Goal: Communication & Community: Answer question/provide support

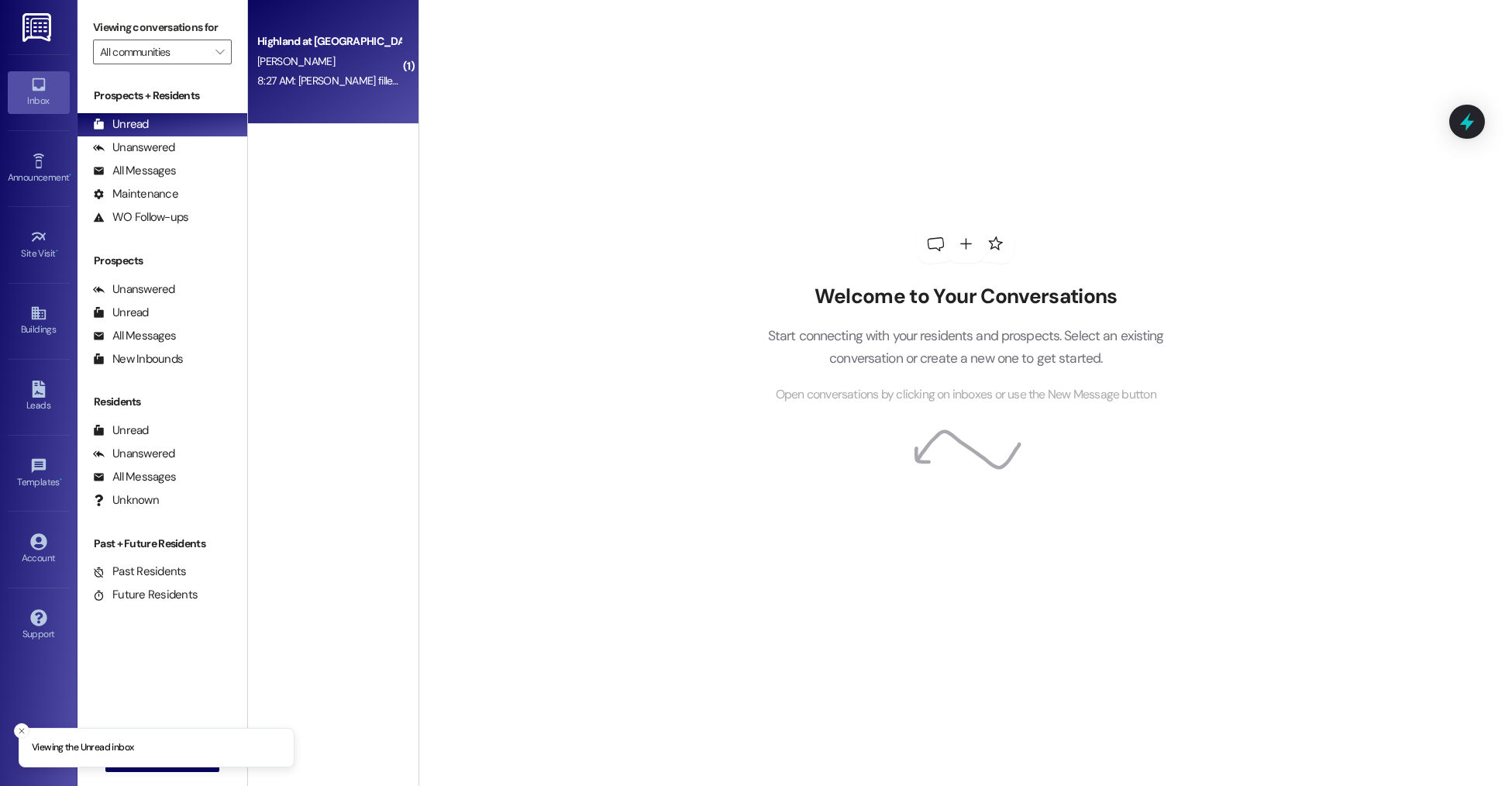
click at [306, 61] on div "H. Mostellar" at bounding box center [329, 62] width 146 height 20
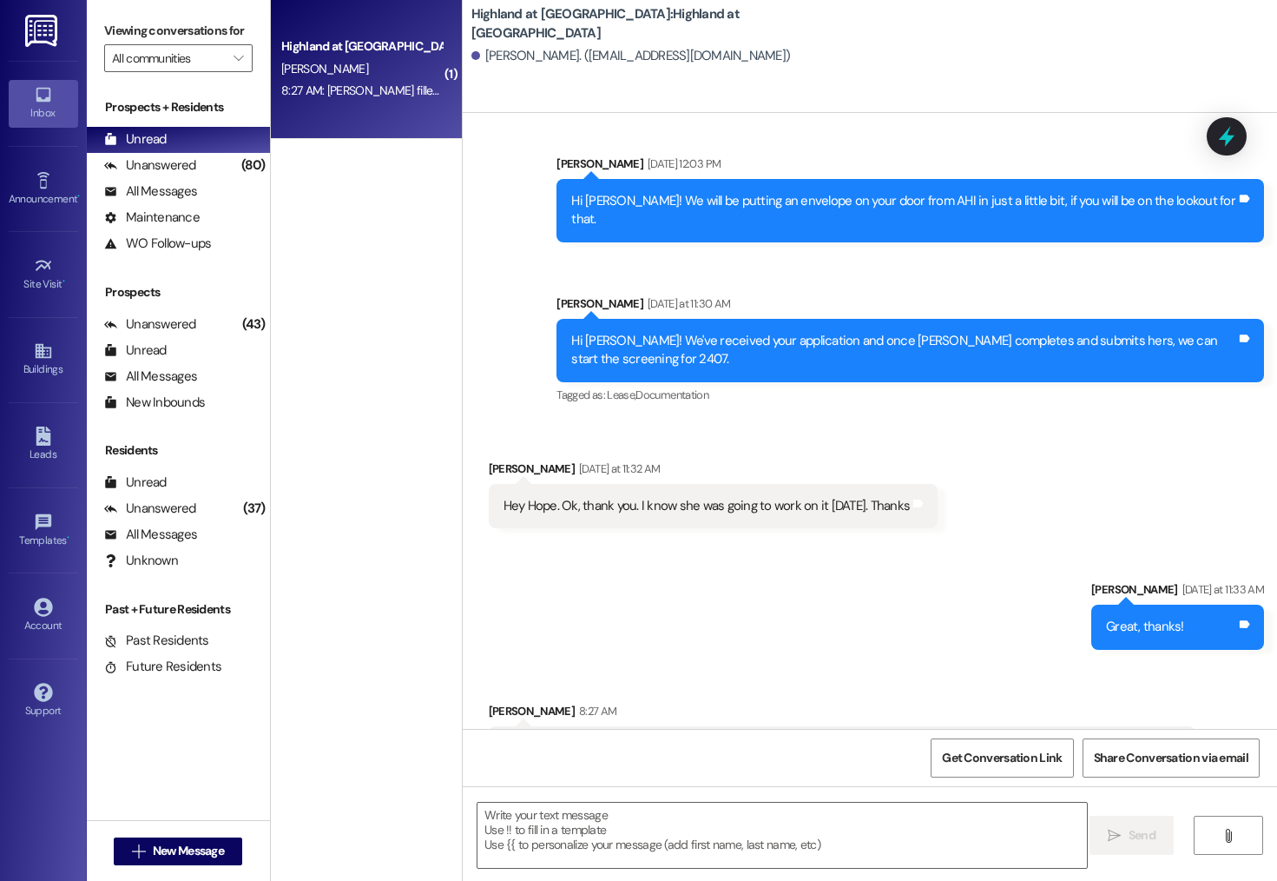
scroll to position [1454, 0]
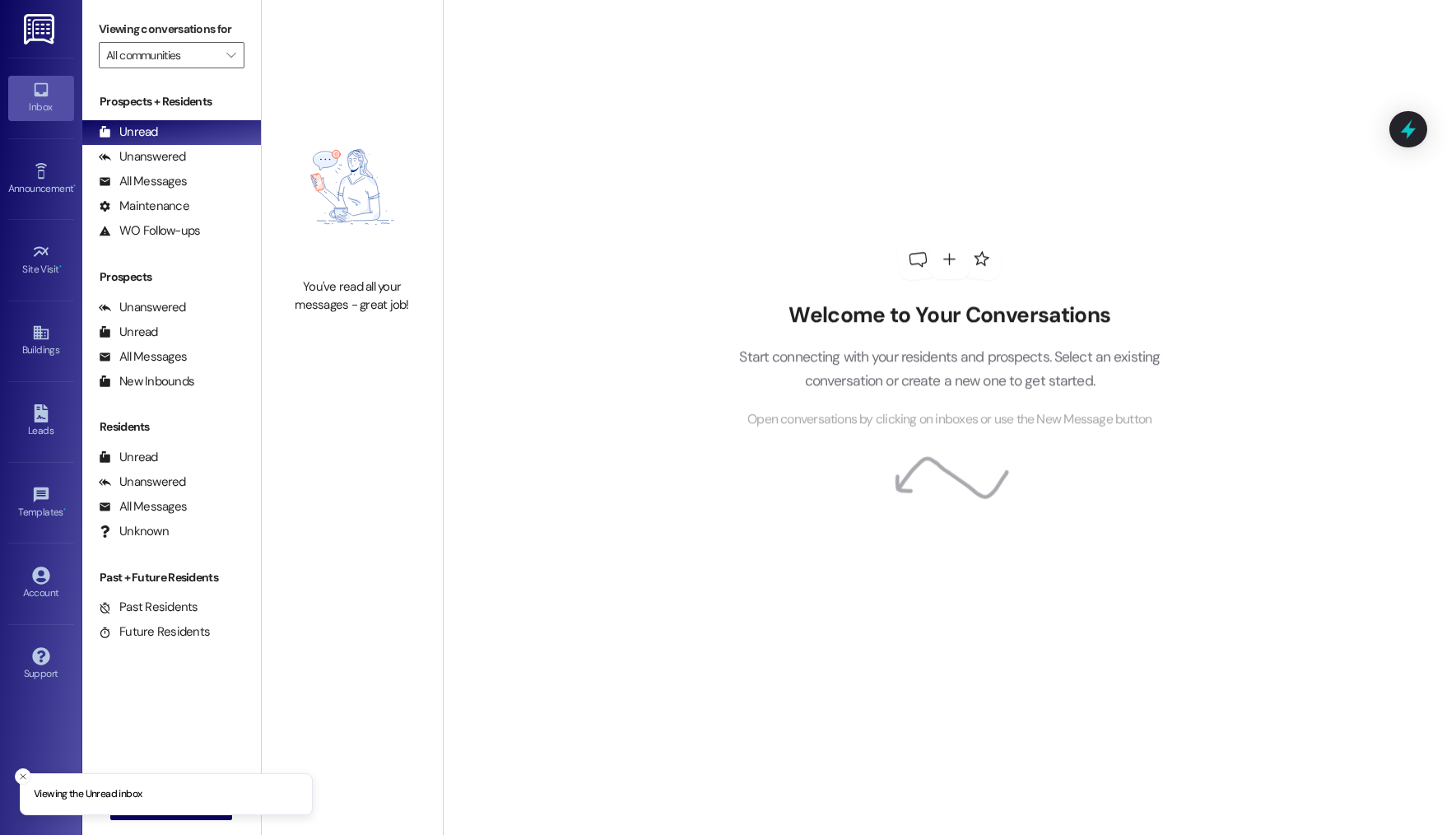
drag, startPoint x: 23, startPoint y: 773, endPoint x: 91, endPoint y: 811, distance: 77.9
click at [24, 773] on icon "Close toast" at bounding box center [23, 776] width 9 height 9
click at [148, 804] on span "New Message" at bounding box center [180, 806] width 67 height 17
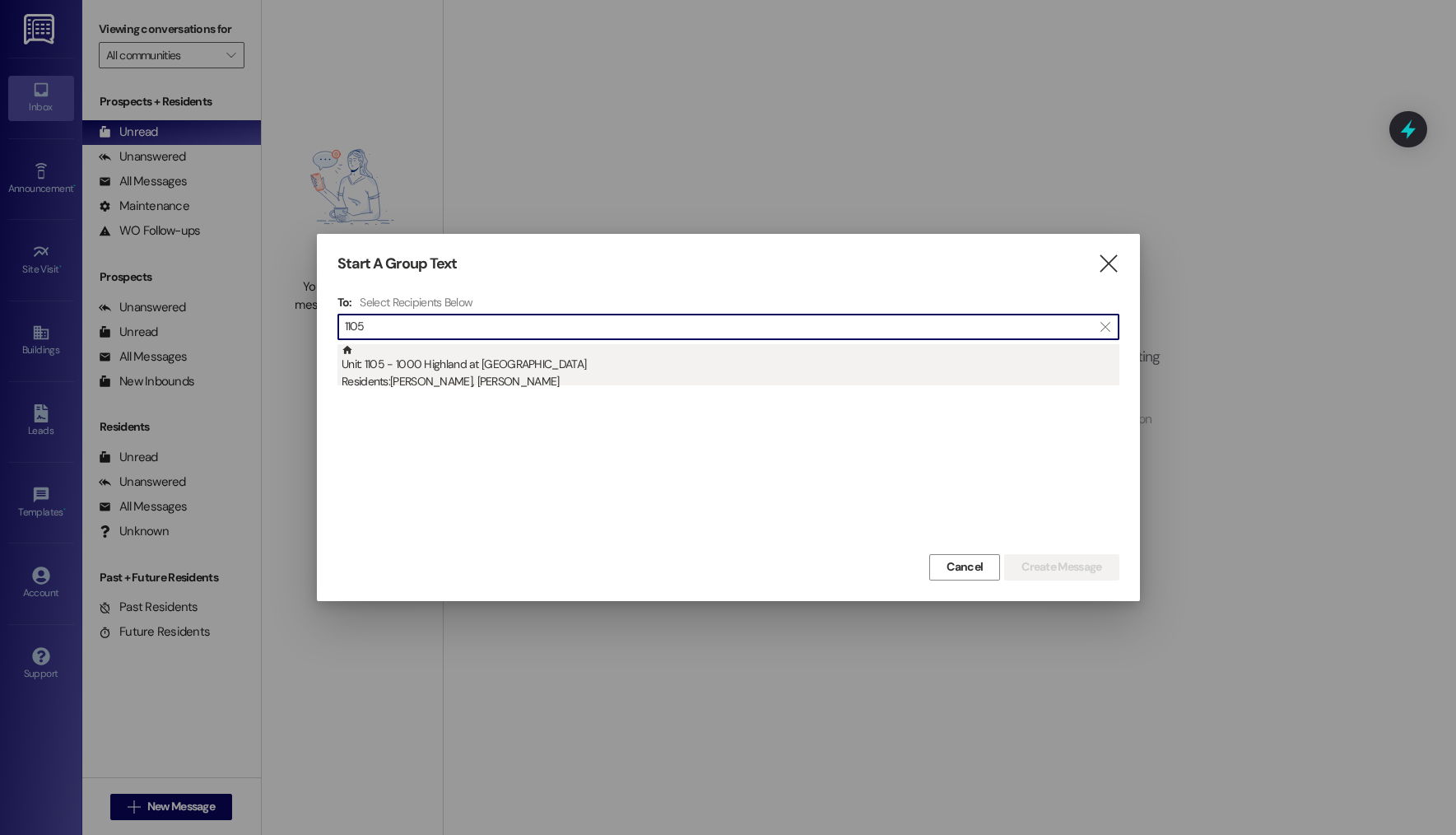
type input "1105"
click at [628, 377] on div "Residents: Megann Santana, Marcus Santana" at bounding box center [730, 381] width 778 height 17
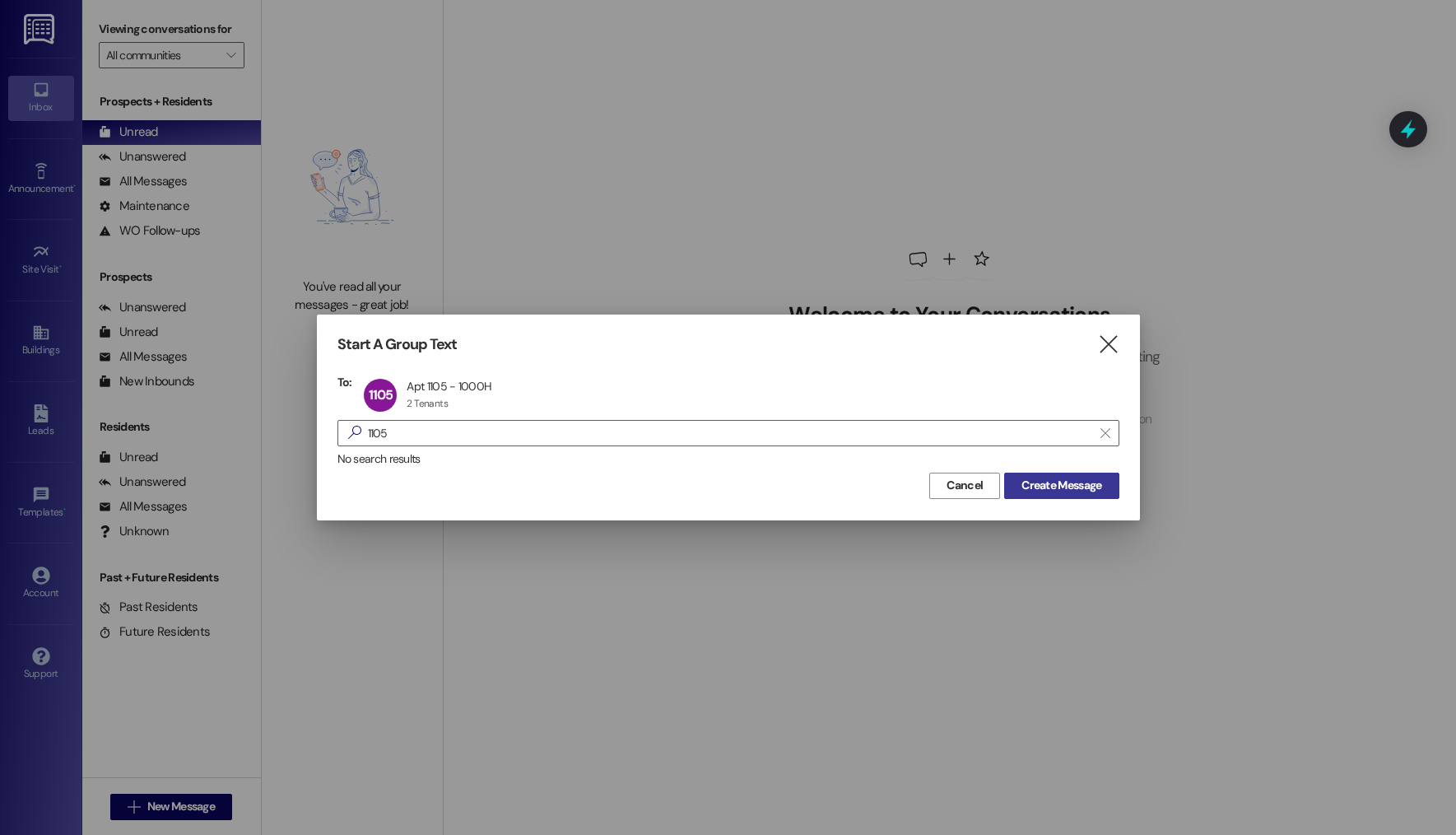
click at [1053, 475] on button "Create Message" at bounding box center [1061, 485] width 115 height 27
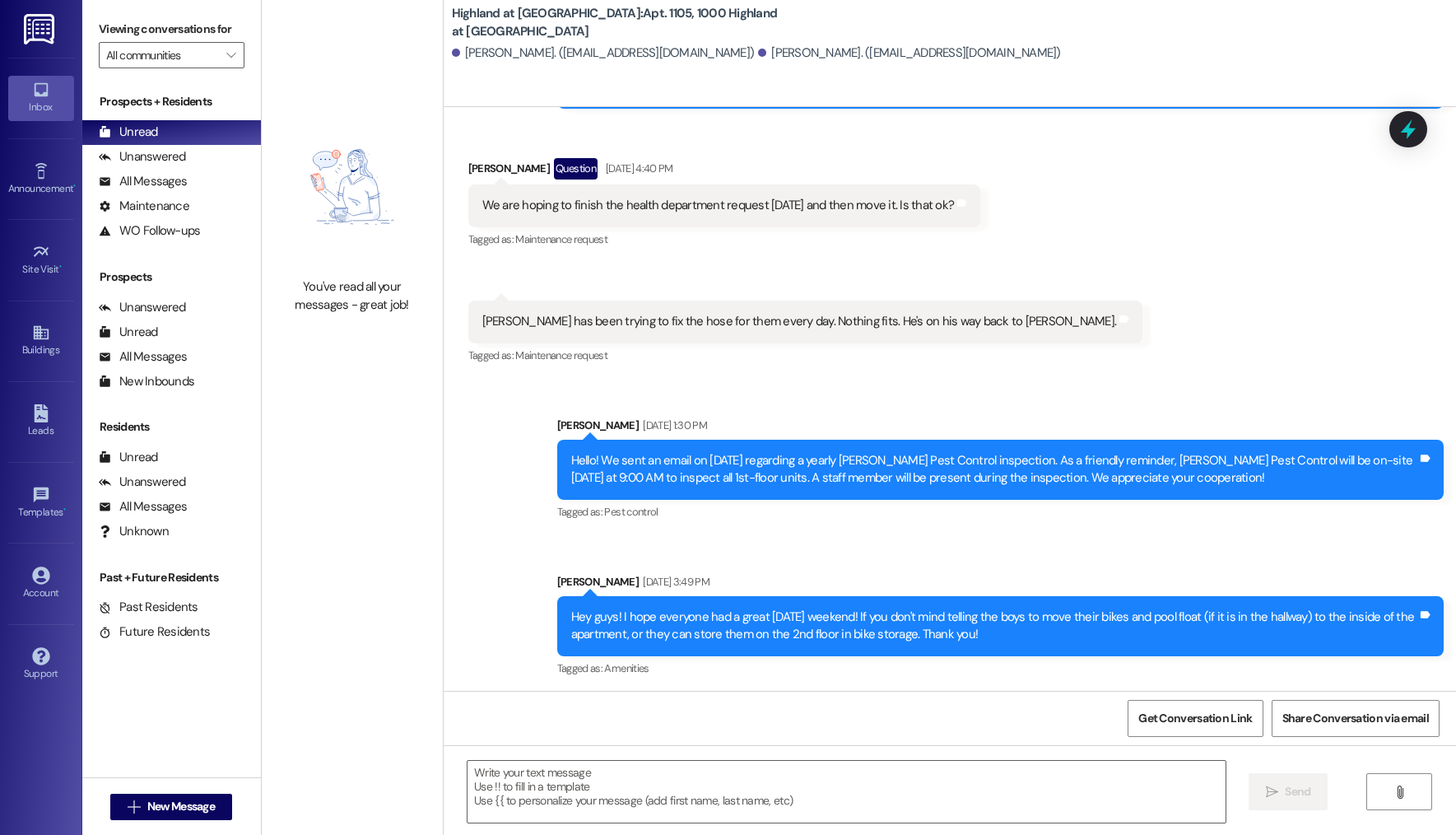
scroll to position [3523, 0]
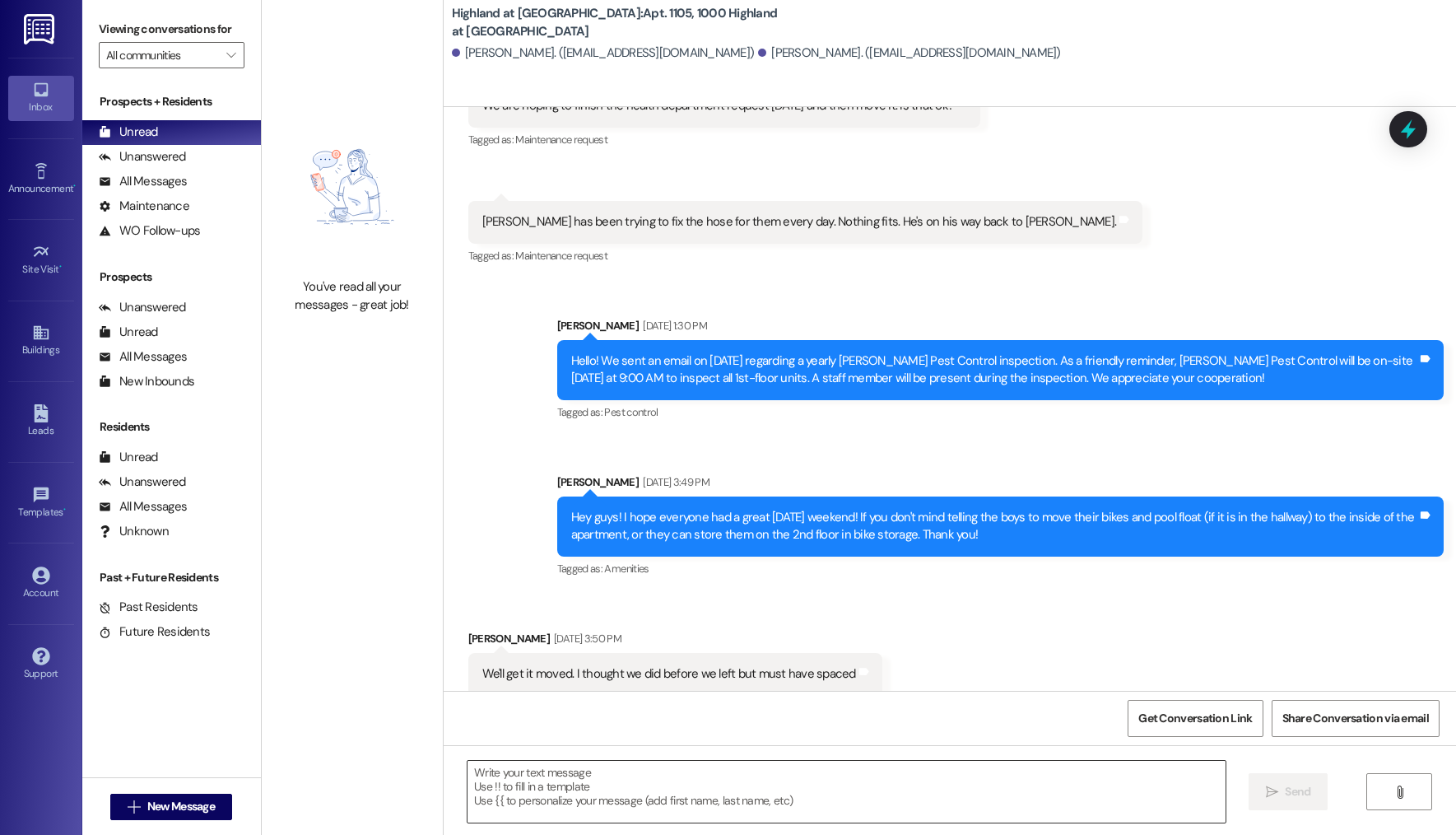
click at [586, 790] on textarea at bounding box center [846, 790] width 758 height 62
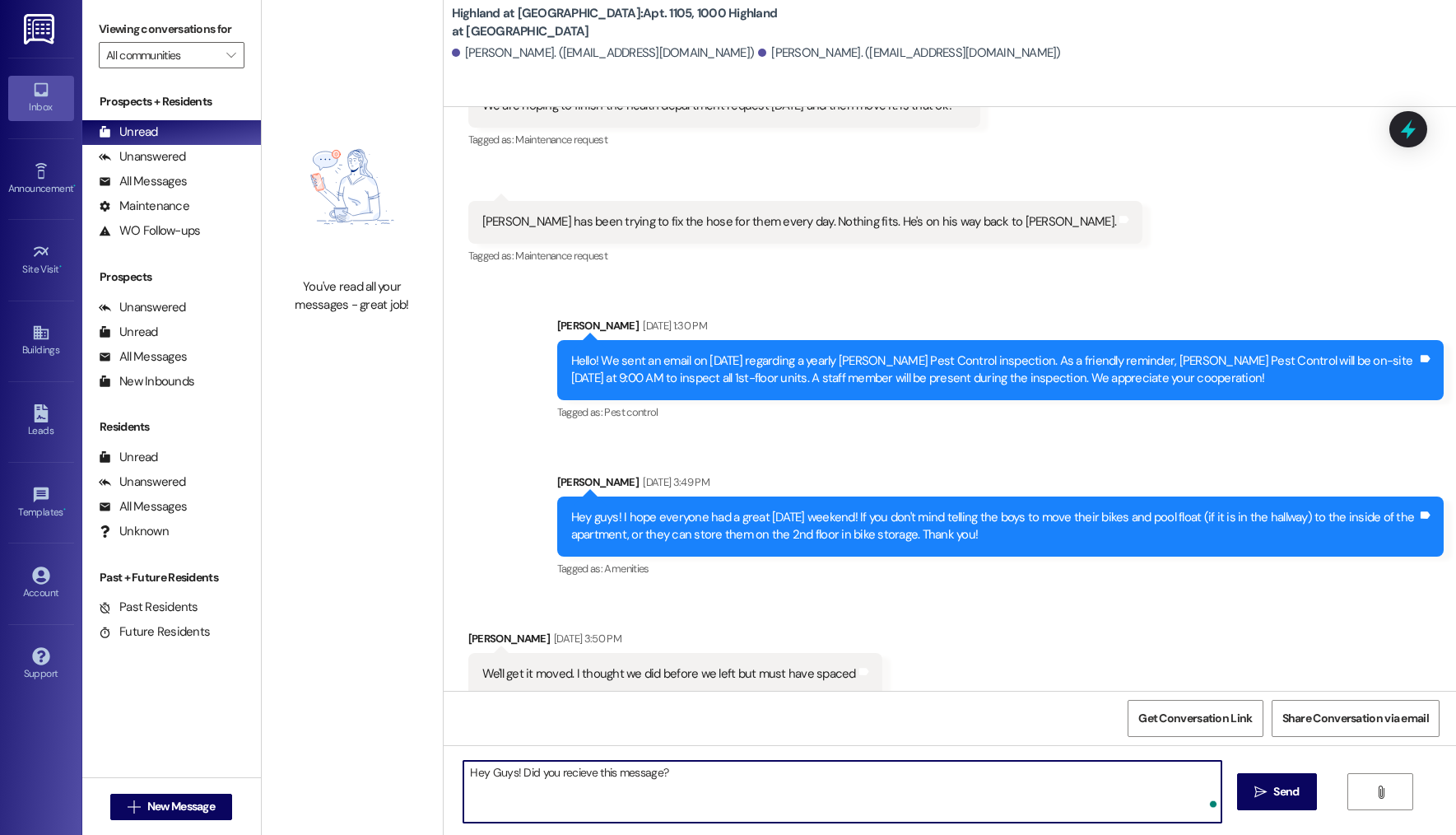
type textarea "Hey Guys! Did you recieve this message?"
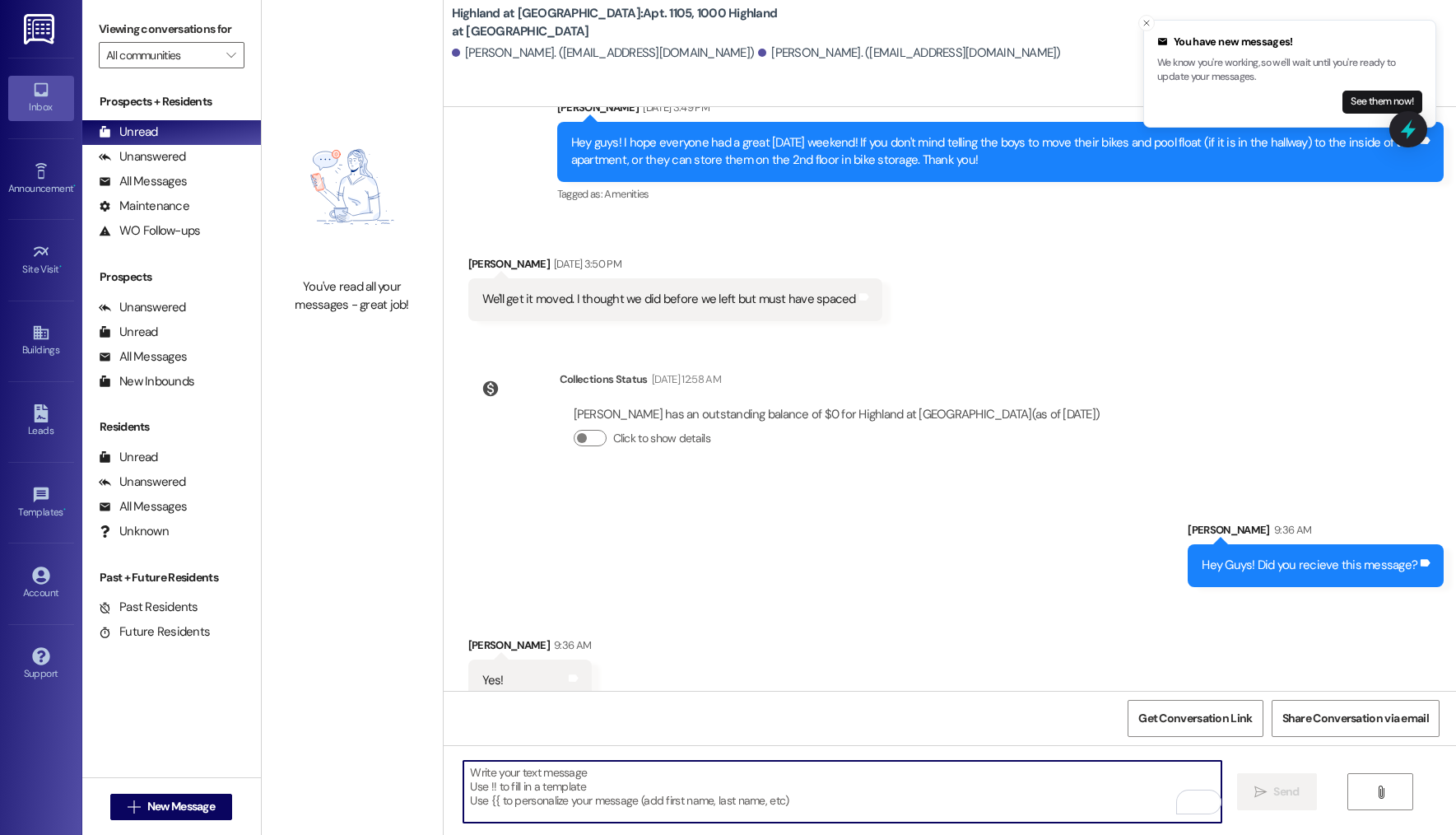
scroll to position [3904, 0]
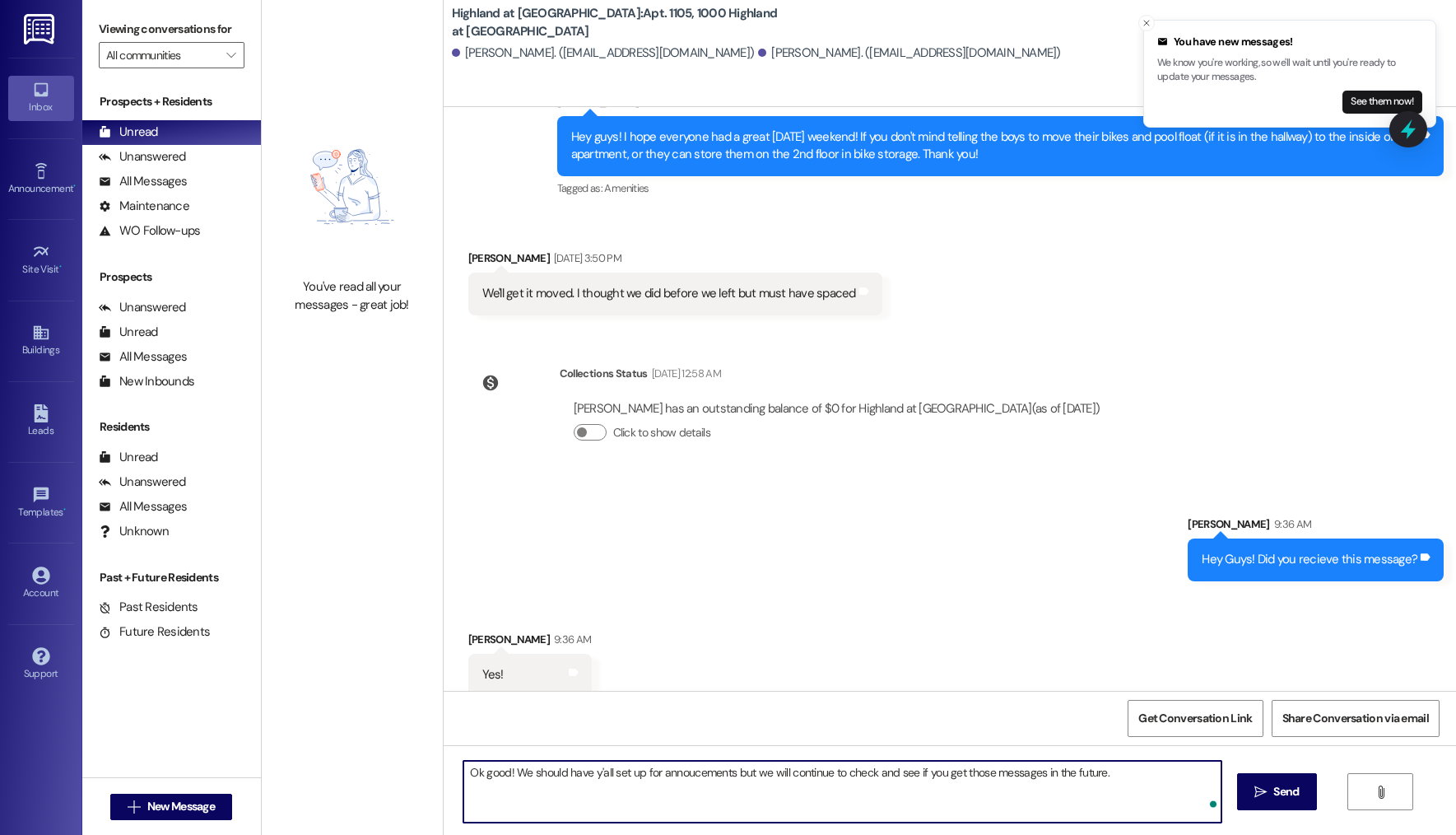
type textarea "Ok good! We should have y'all set up for annoucements but we will continue to c…"
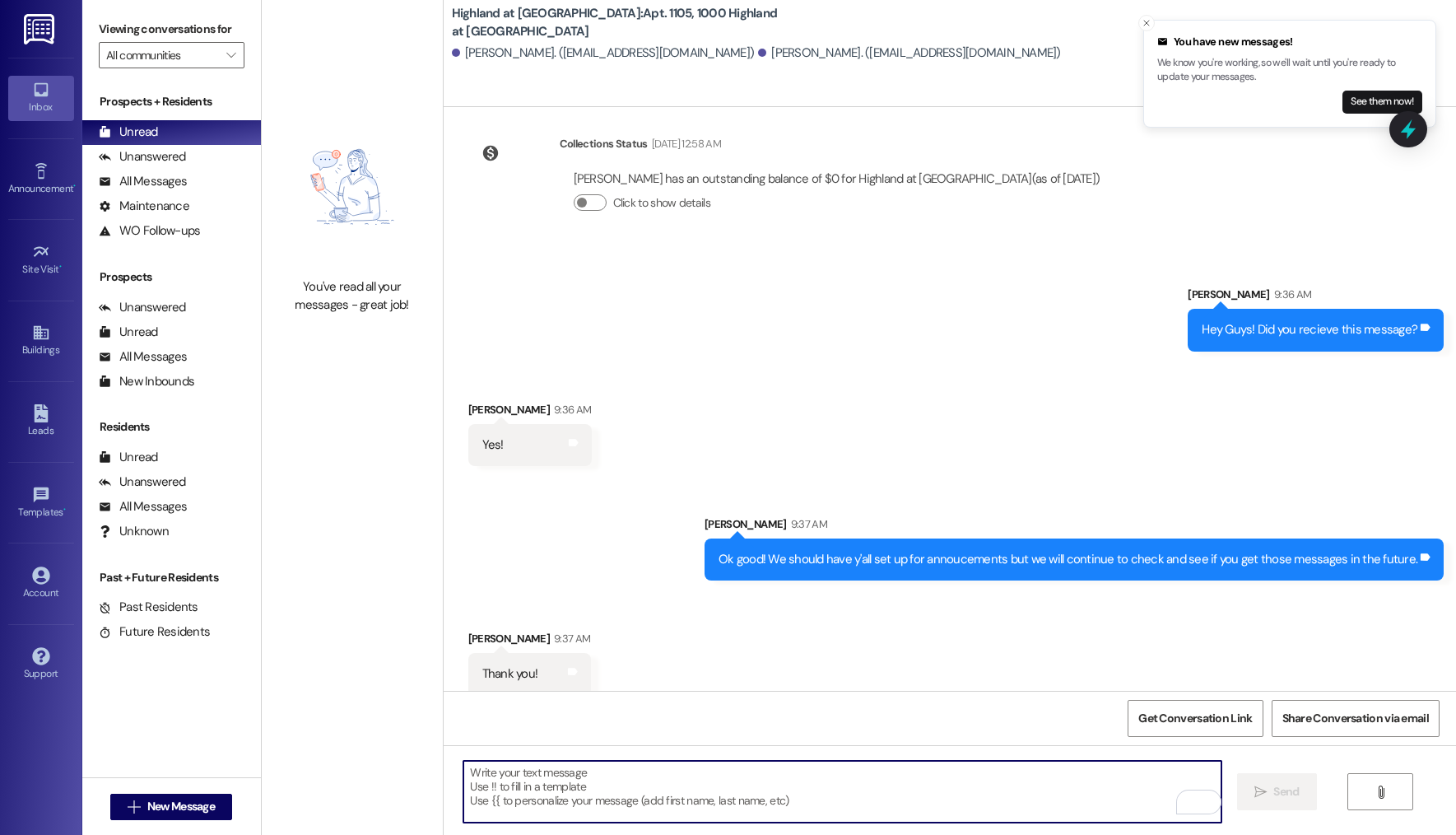
scroll to position [4134, 0]
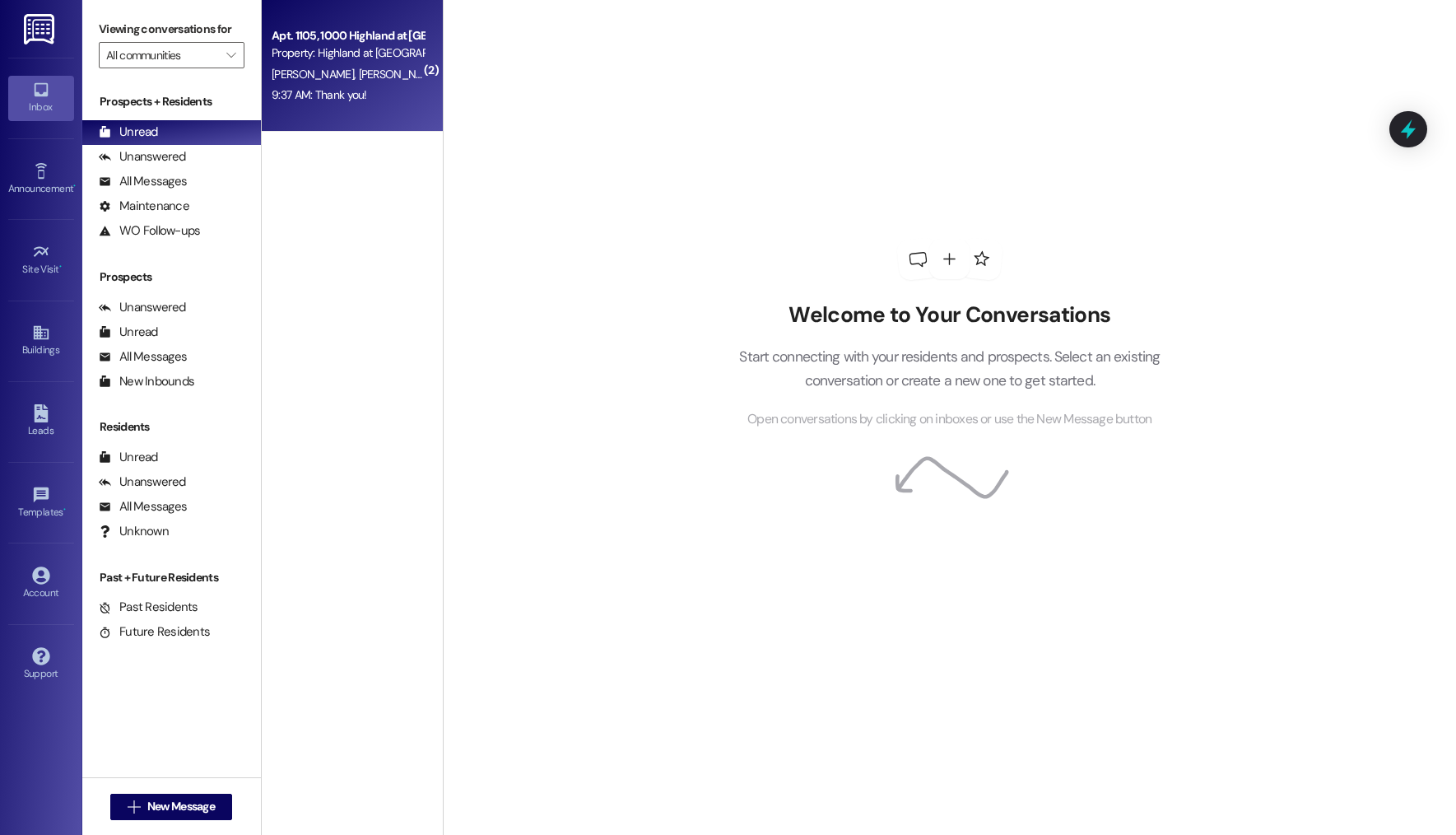
click at [308, 70] on span "M. Santana" at bounding box center [316, 74] width 87 height 15
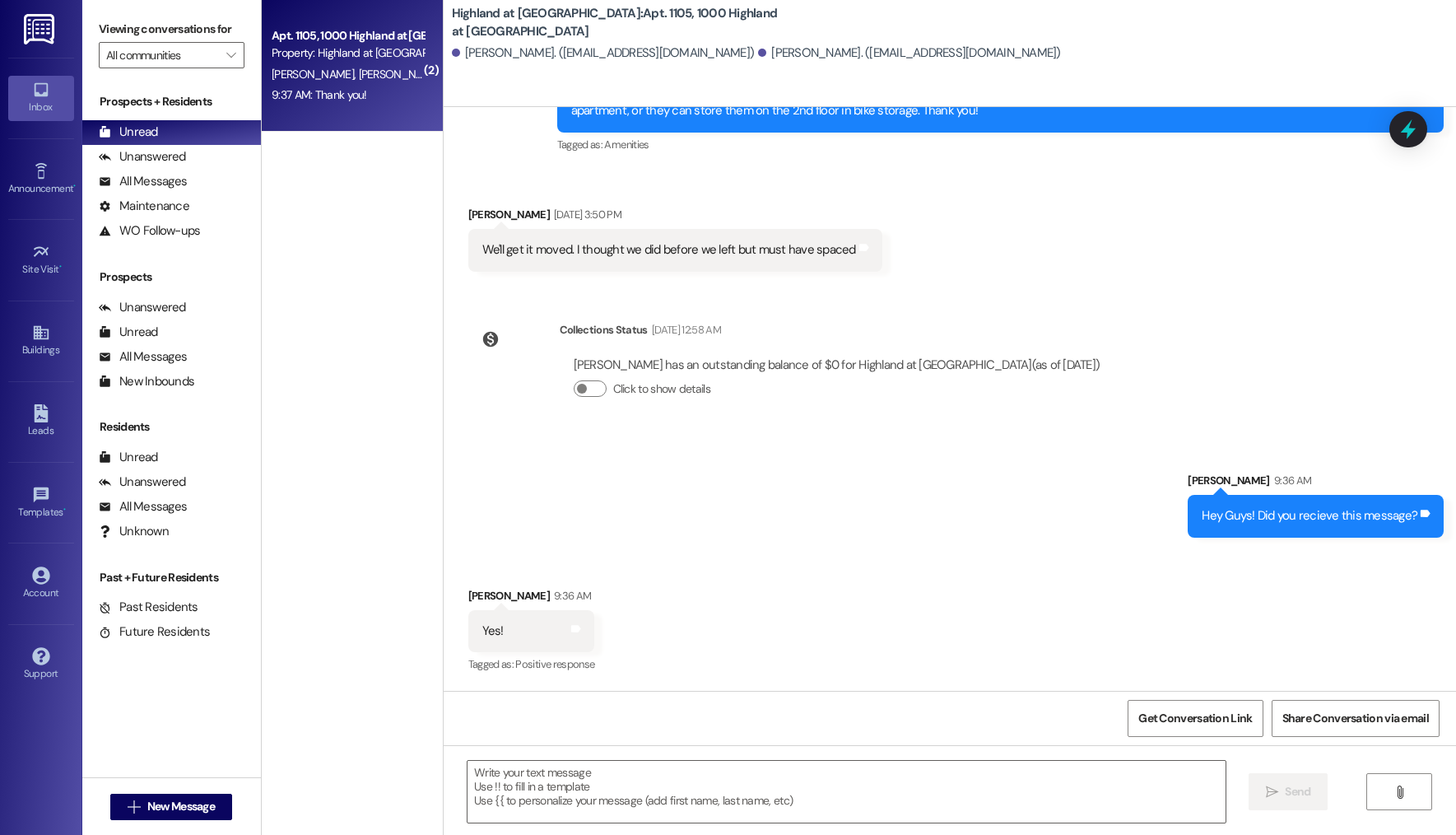
scroll to position [4182, 0]
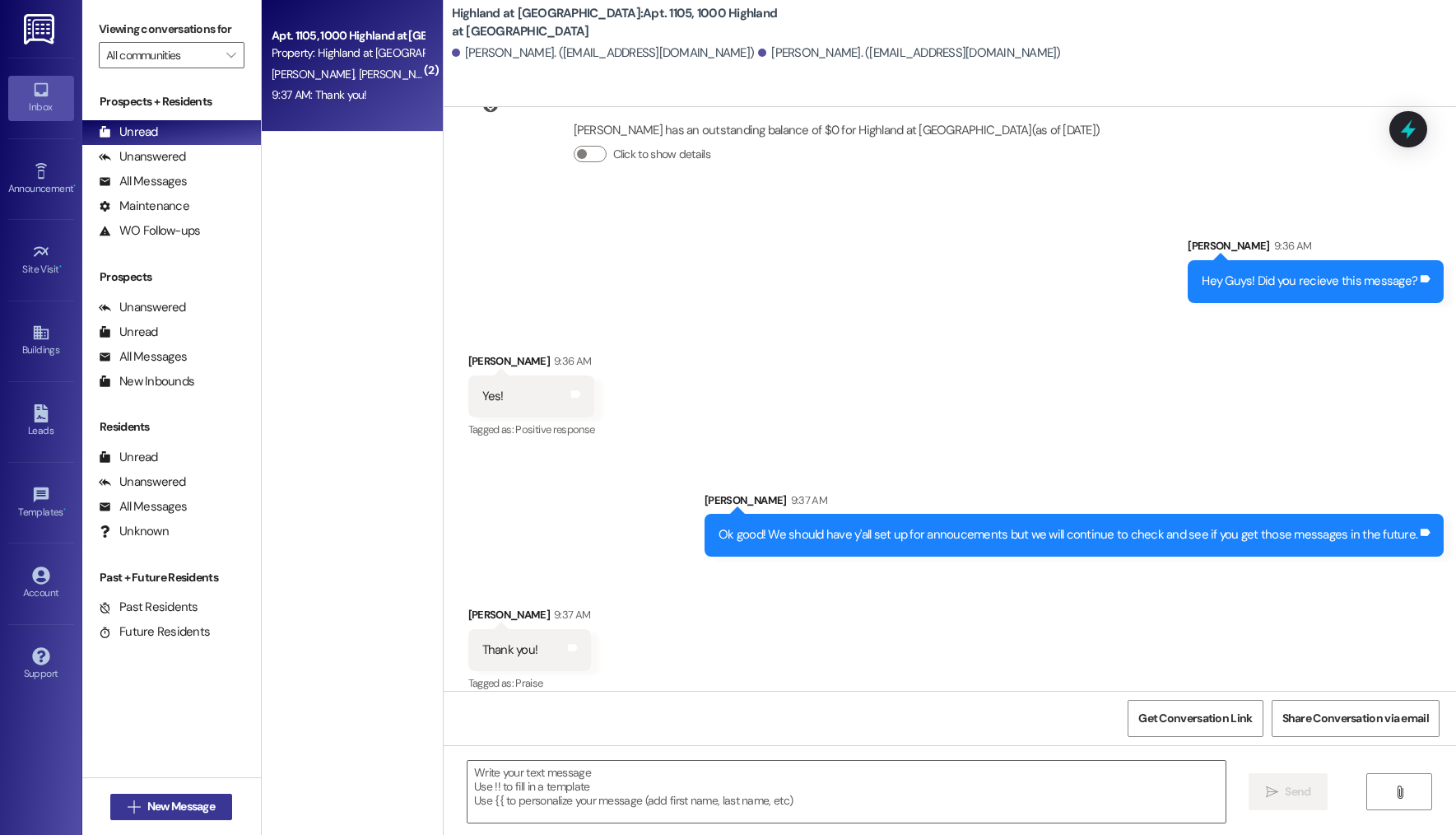
click at [206, 808] on span "New Message" at bounding box center [180, 806] width 67 height 17
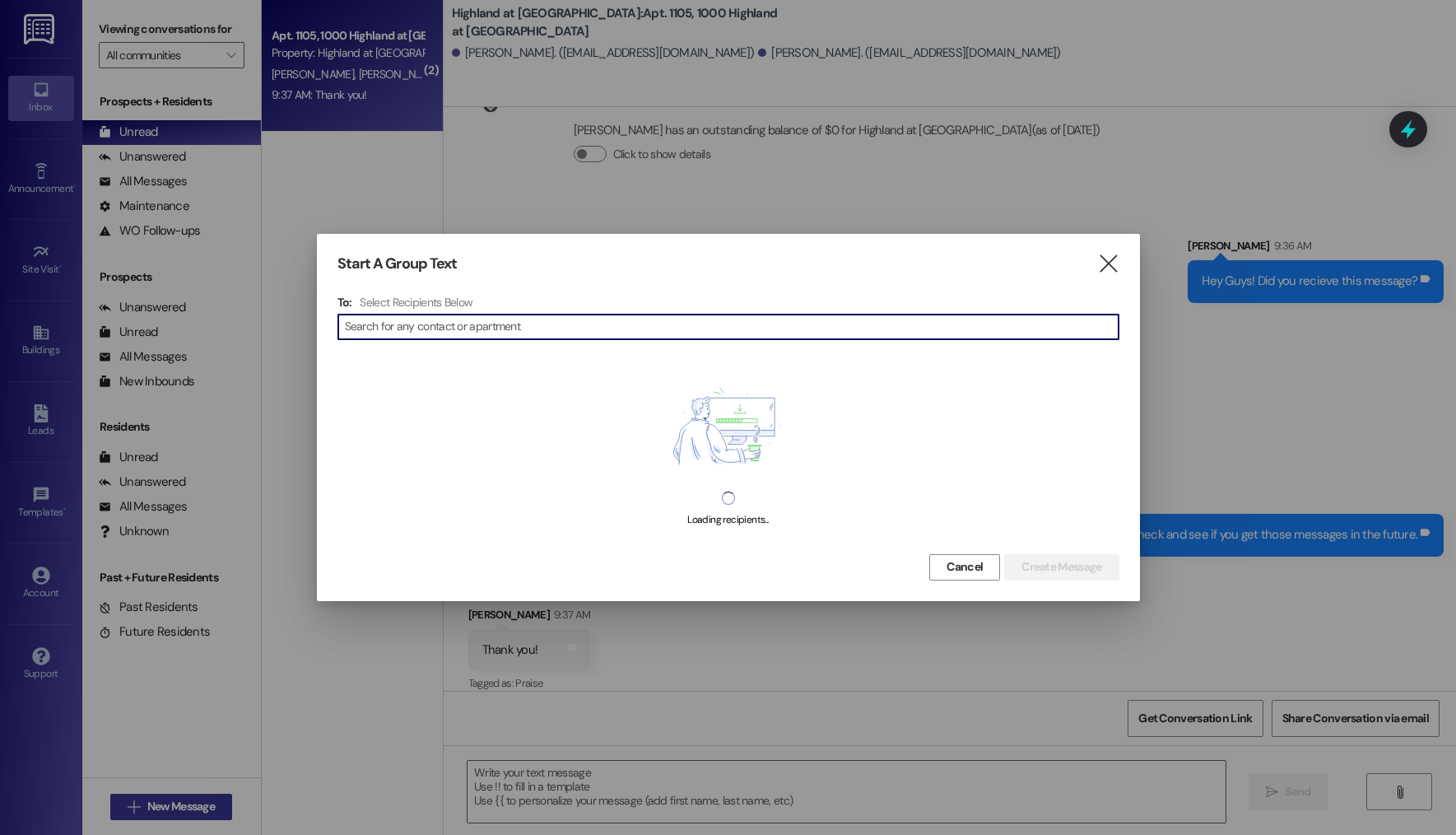
type input "4"
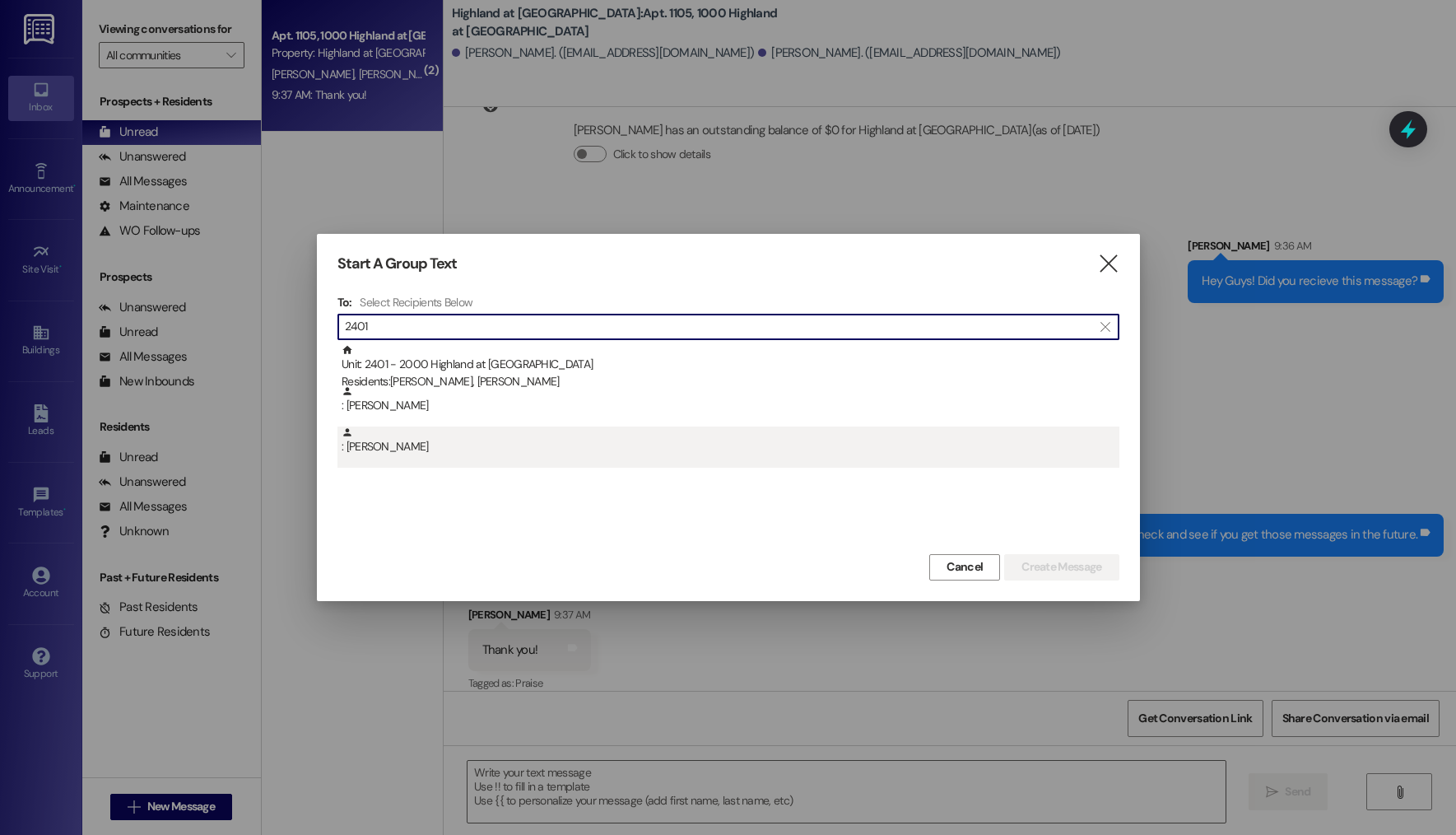
type input "2401"
click at [484, 443] on div ": Samira Stutman" at bounding box center [730, 441] width 778 height 28
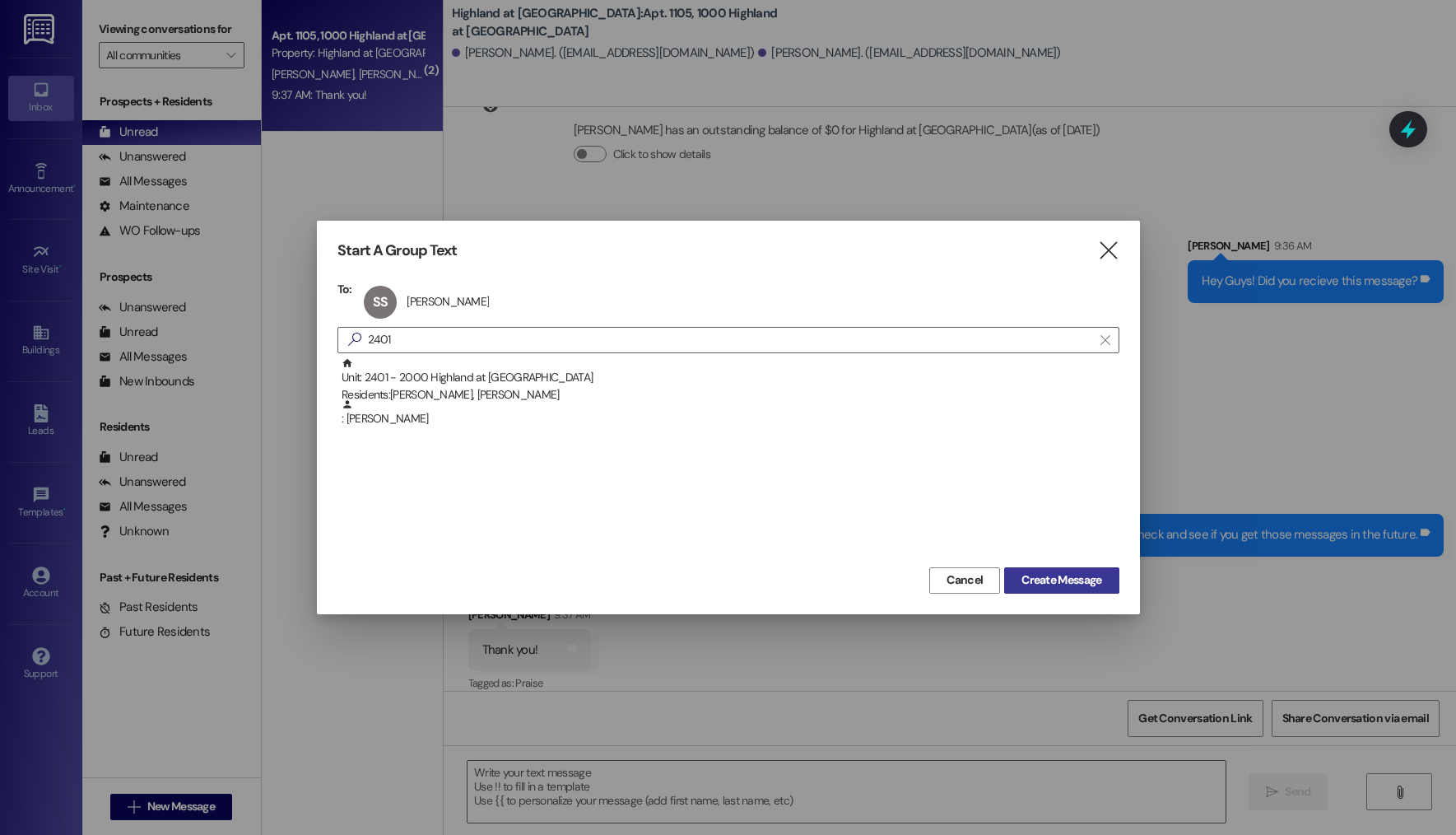
click at [1088, 586] on span "Create Message" at bounding box center [1062, 580] width 80 height 17
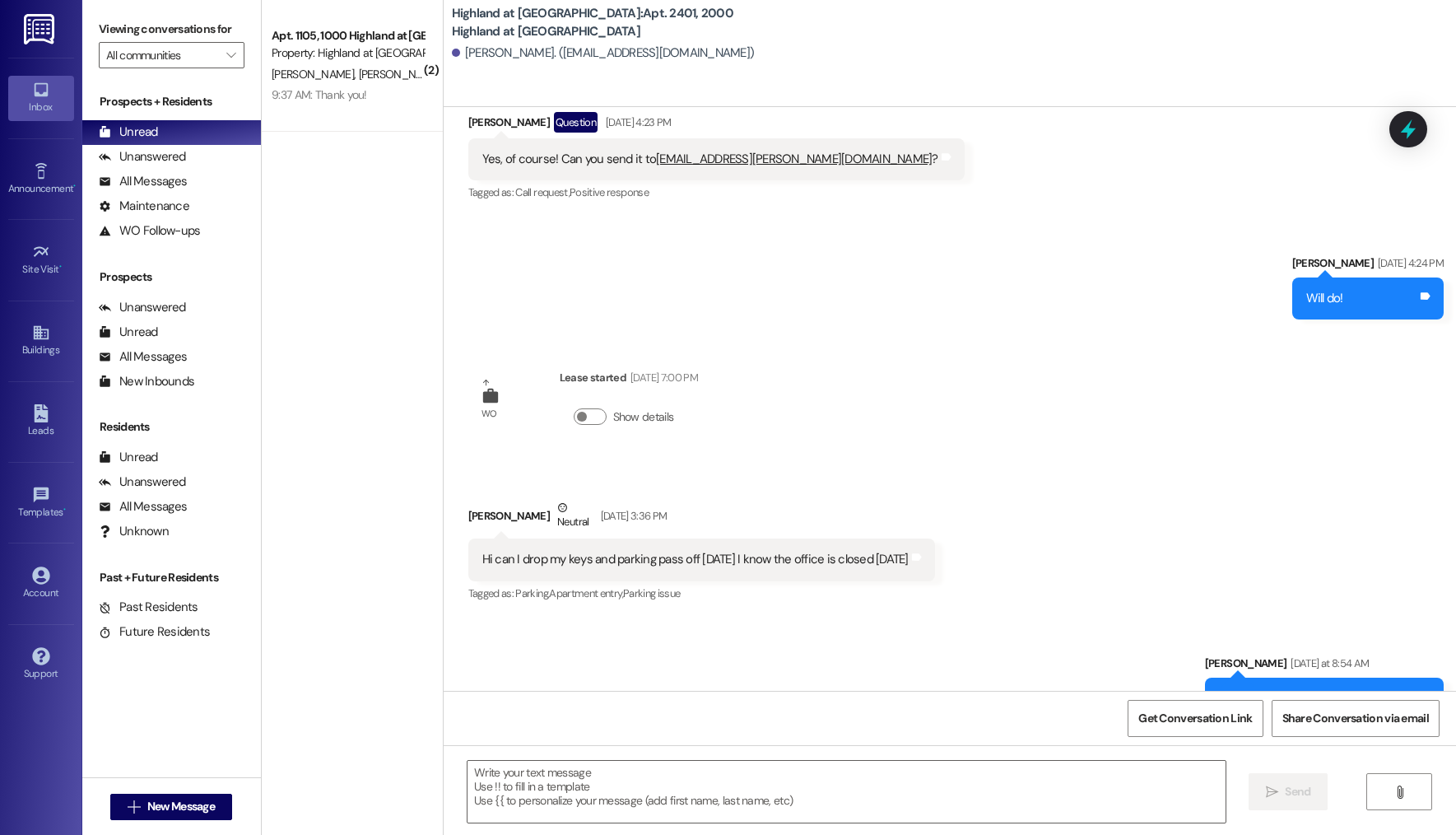
scroll to position [19768, 0]
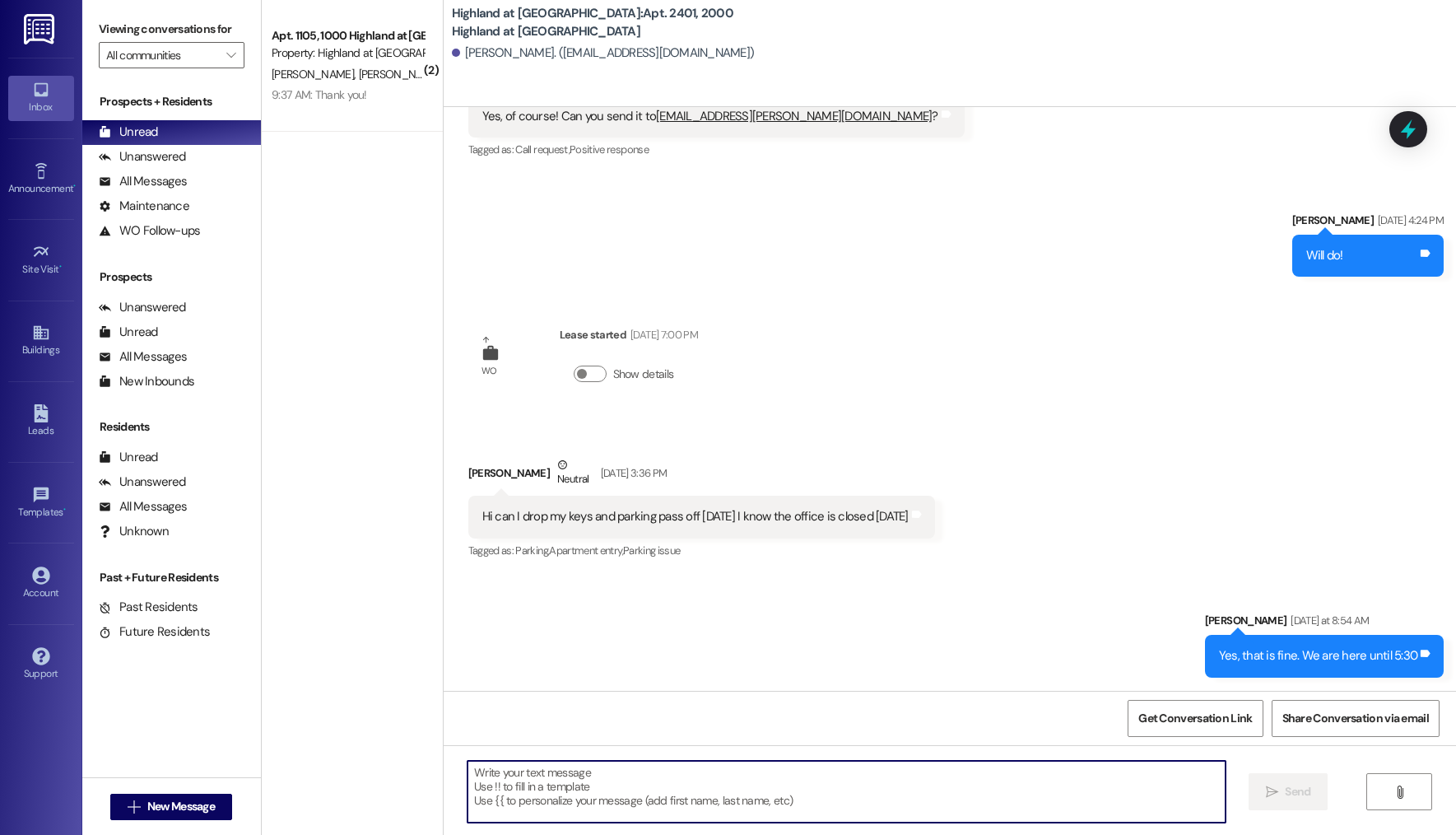
click at [664, 790] on textarea at bounding box center [846, 790] width 758 height 62
type textarea "H"
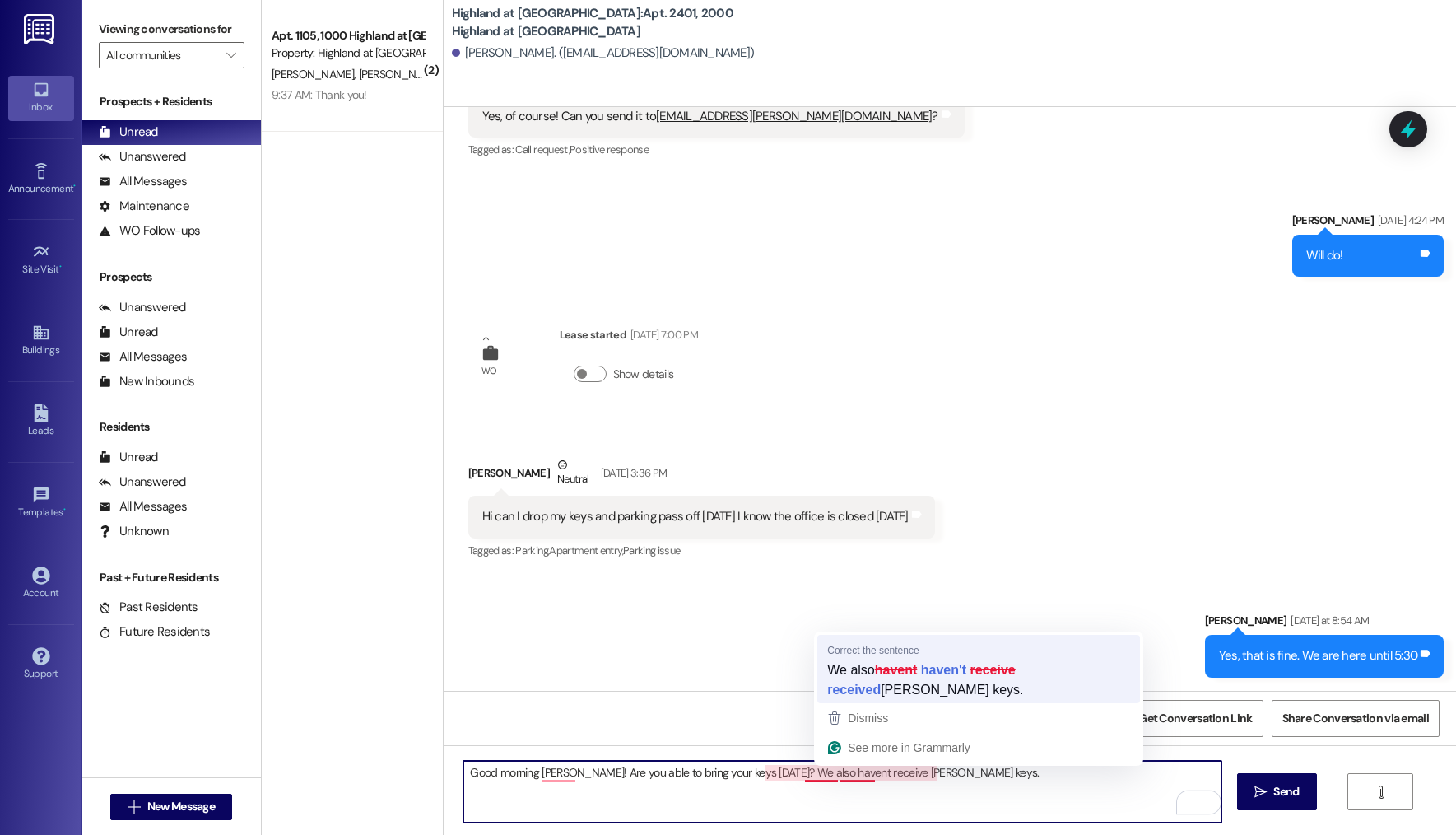
type textarea "Good morning Samira! Are you able to bring your keys today? We also haven't rec…"
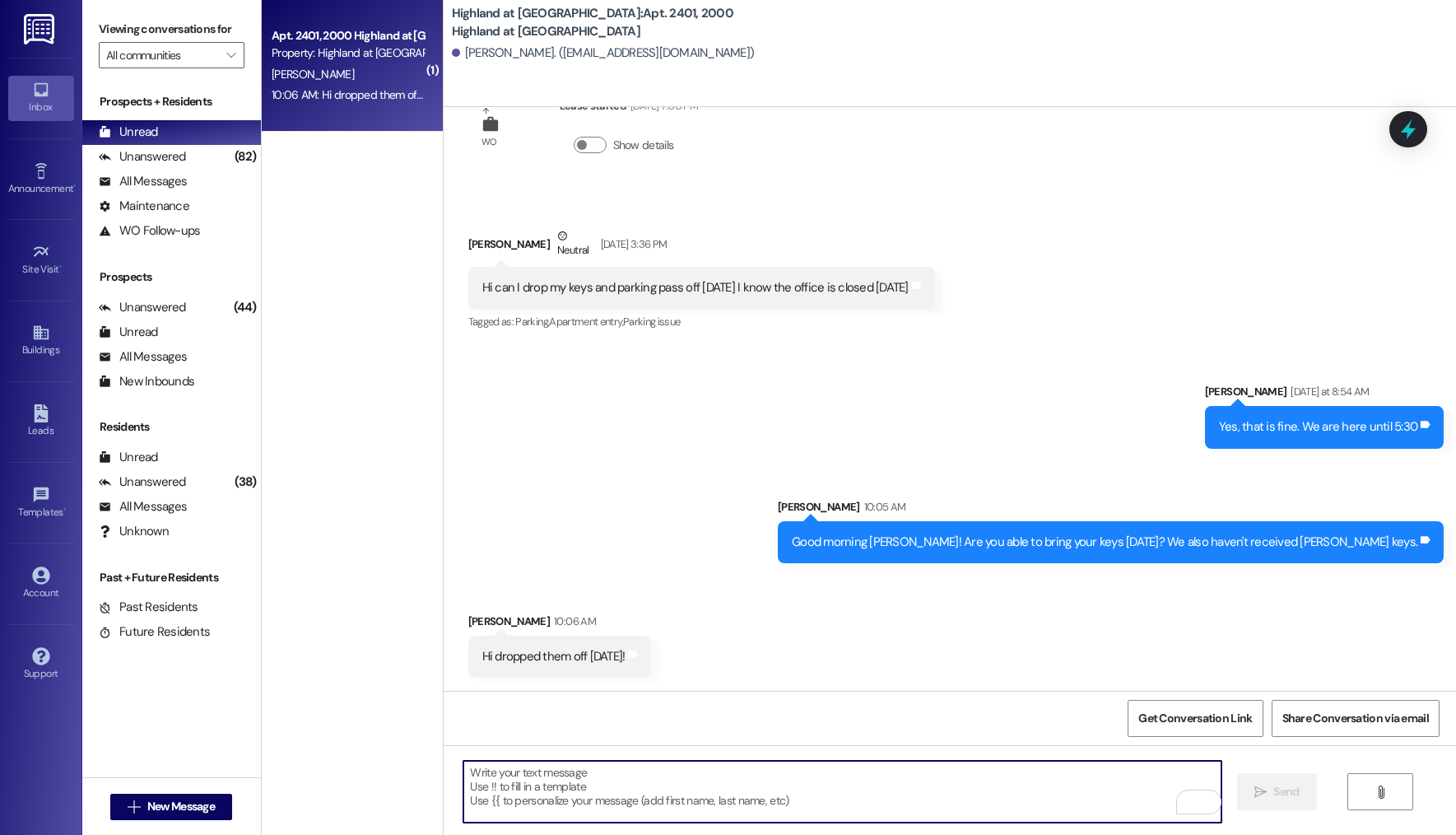
scroll to position [19997, 0]
click at [652, 768] on textarea "To enrich screen reader interactions, please activate Accessibility in Grammarl…" at bounding box center [843, 790] width 758 height 62
click at [695, 766] on textarea "To enrich screen reader interactions, please activate Accessibility in Grammarl…" at bounding box center [843, 790] width 758 height 62
type textarea "Great! Thank you so much!"
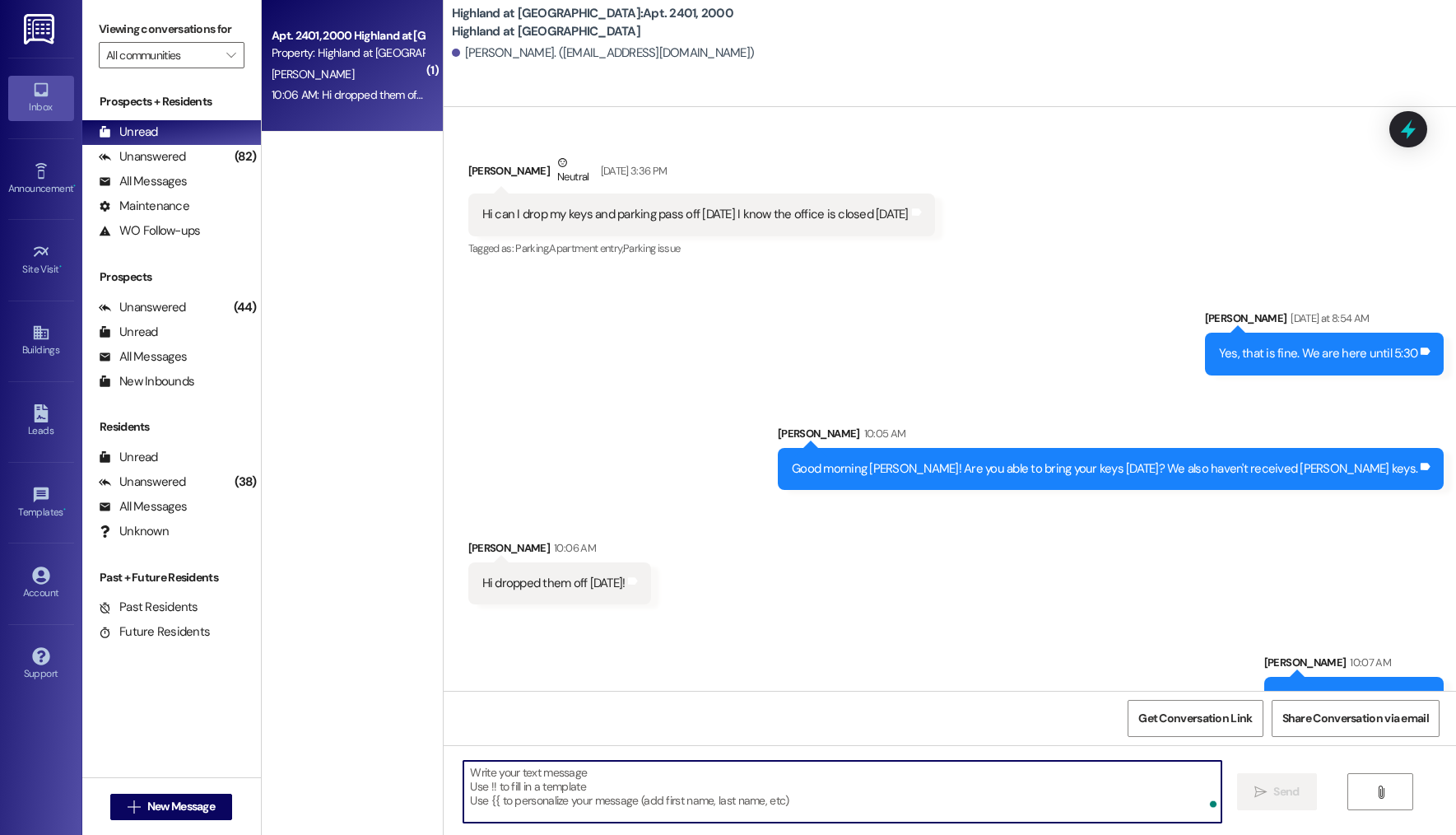
scroll to position [20112, 0]
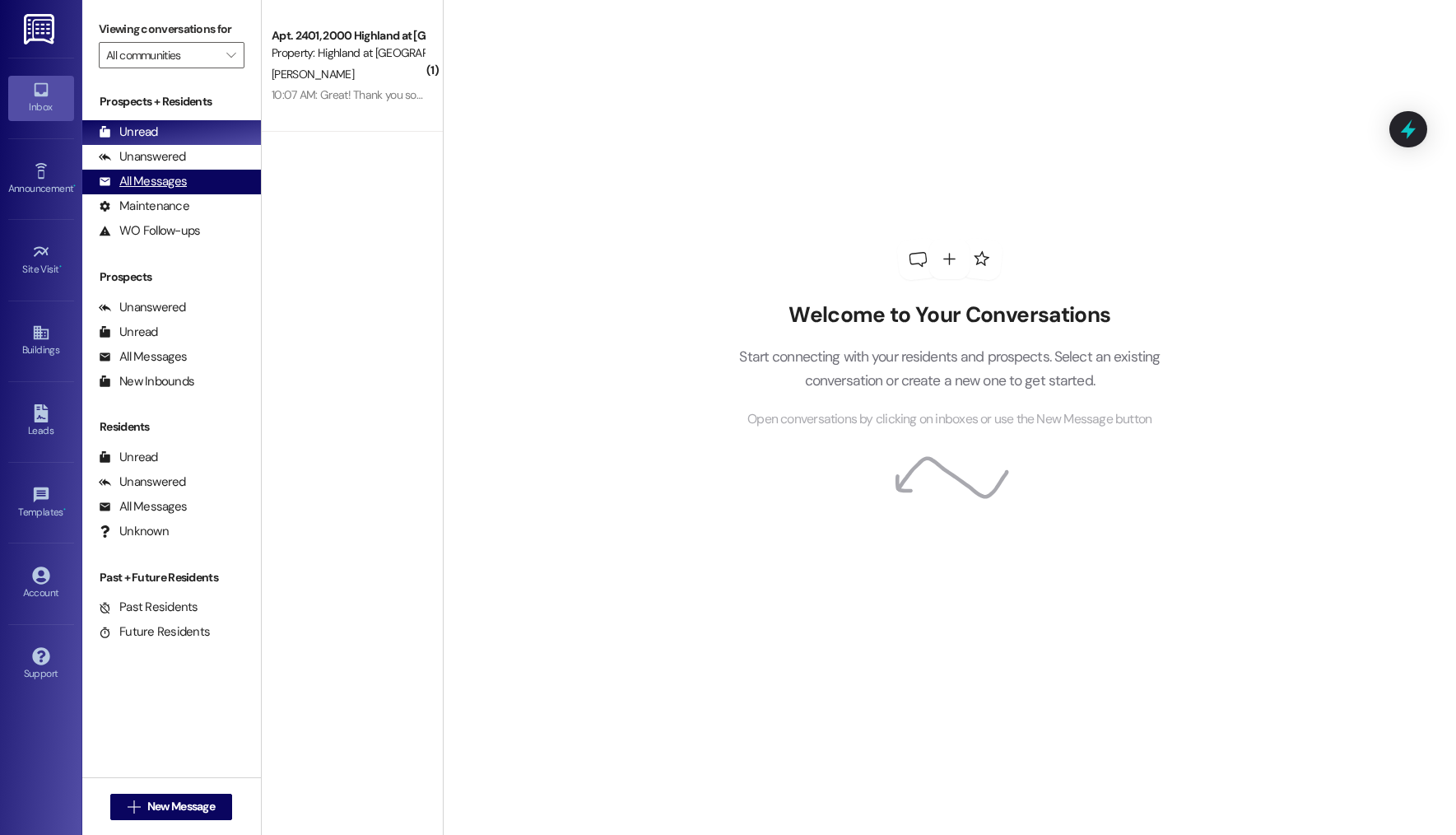
click at [185, 173] on div "All Messages (undefined)" at bounding box center [172, 182] width 178 height 25
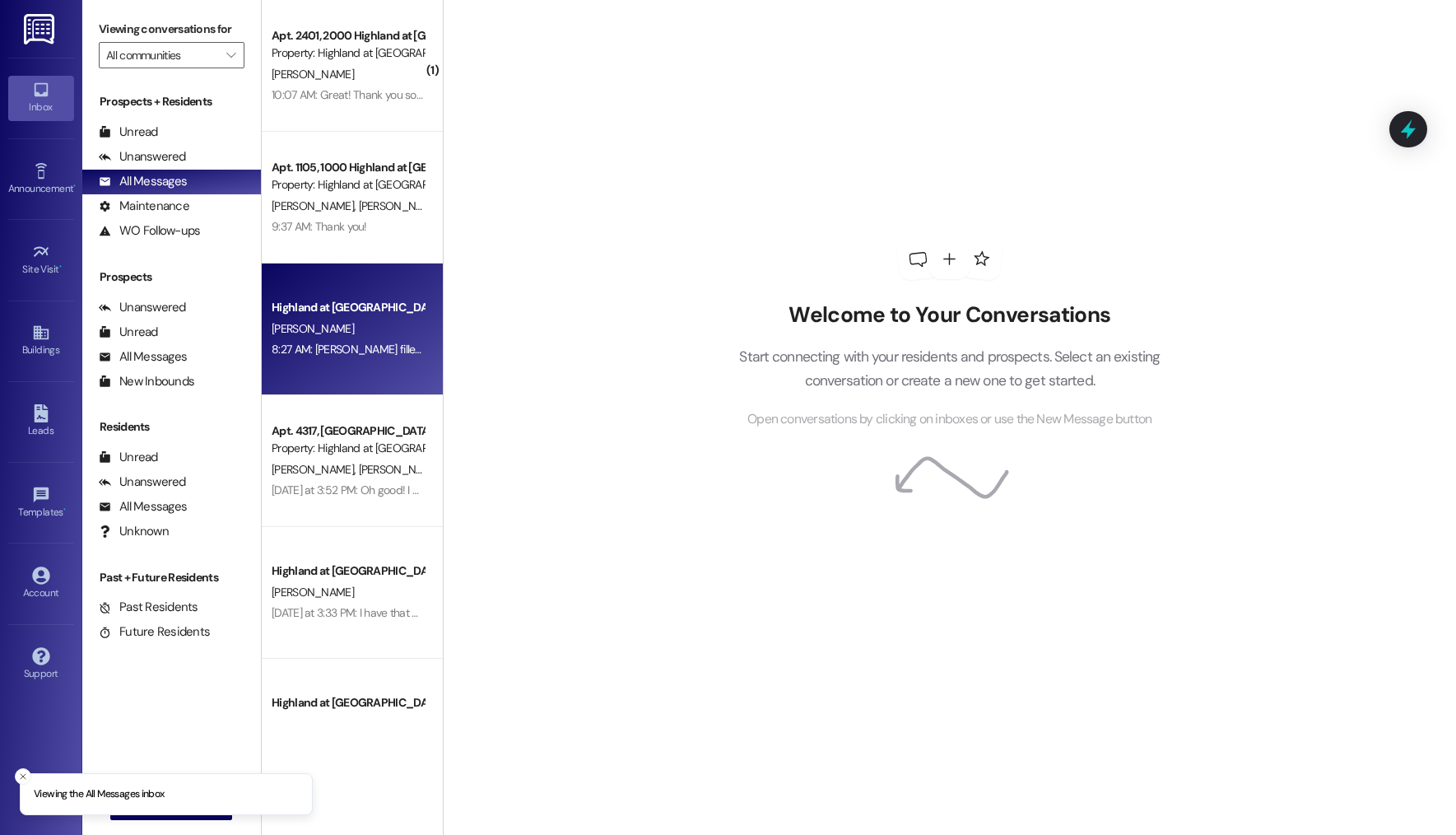
click at [342, 334] on div "H. Mostellar" at bounding box center [348, 329] width 155 height 21
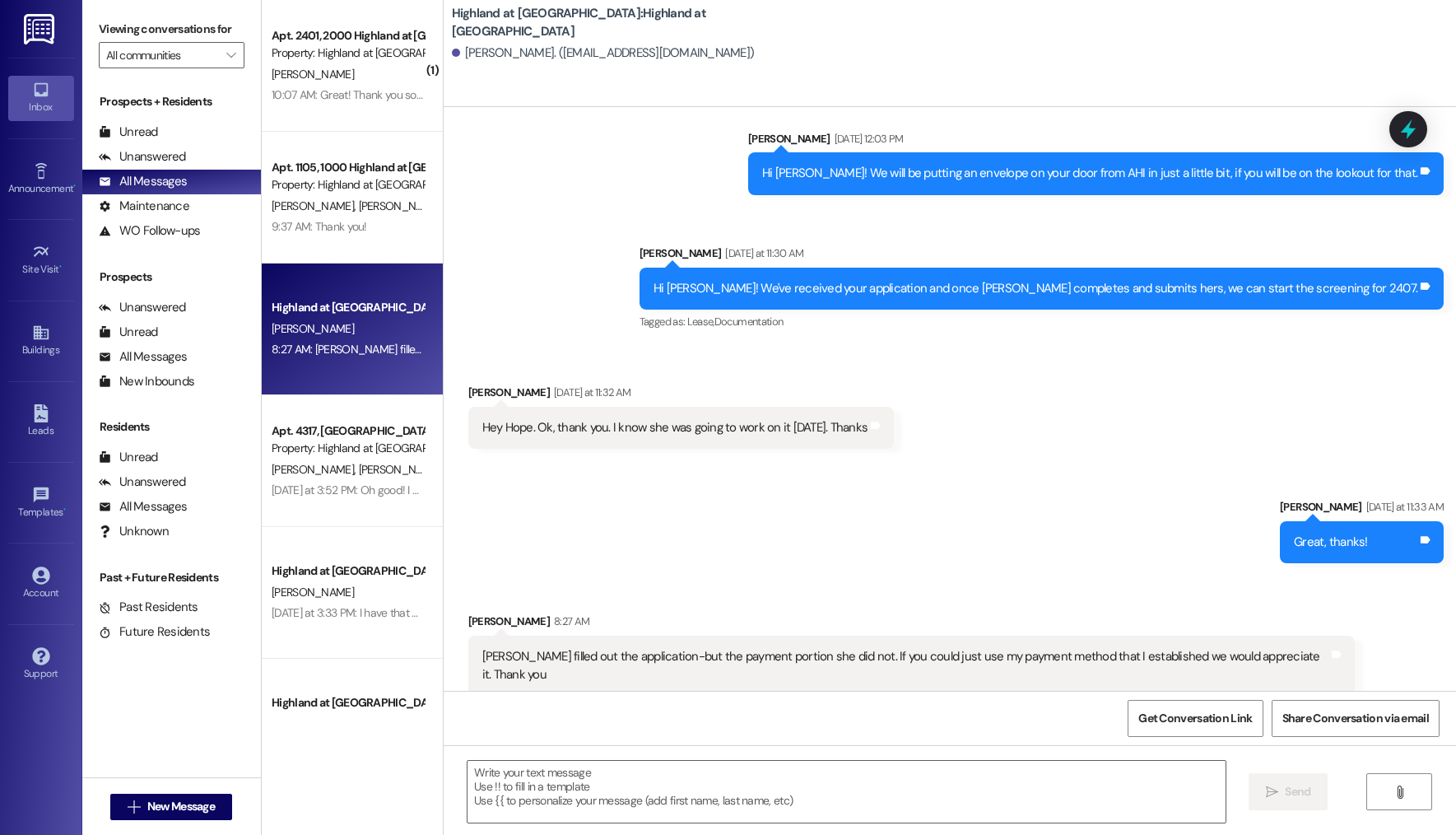
scroll to position [1360, 0]
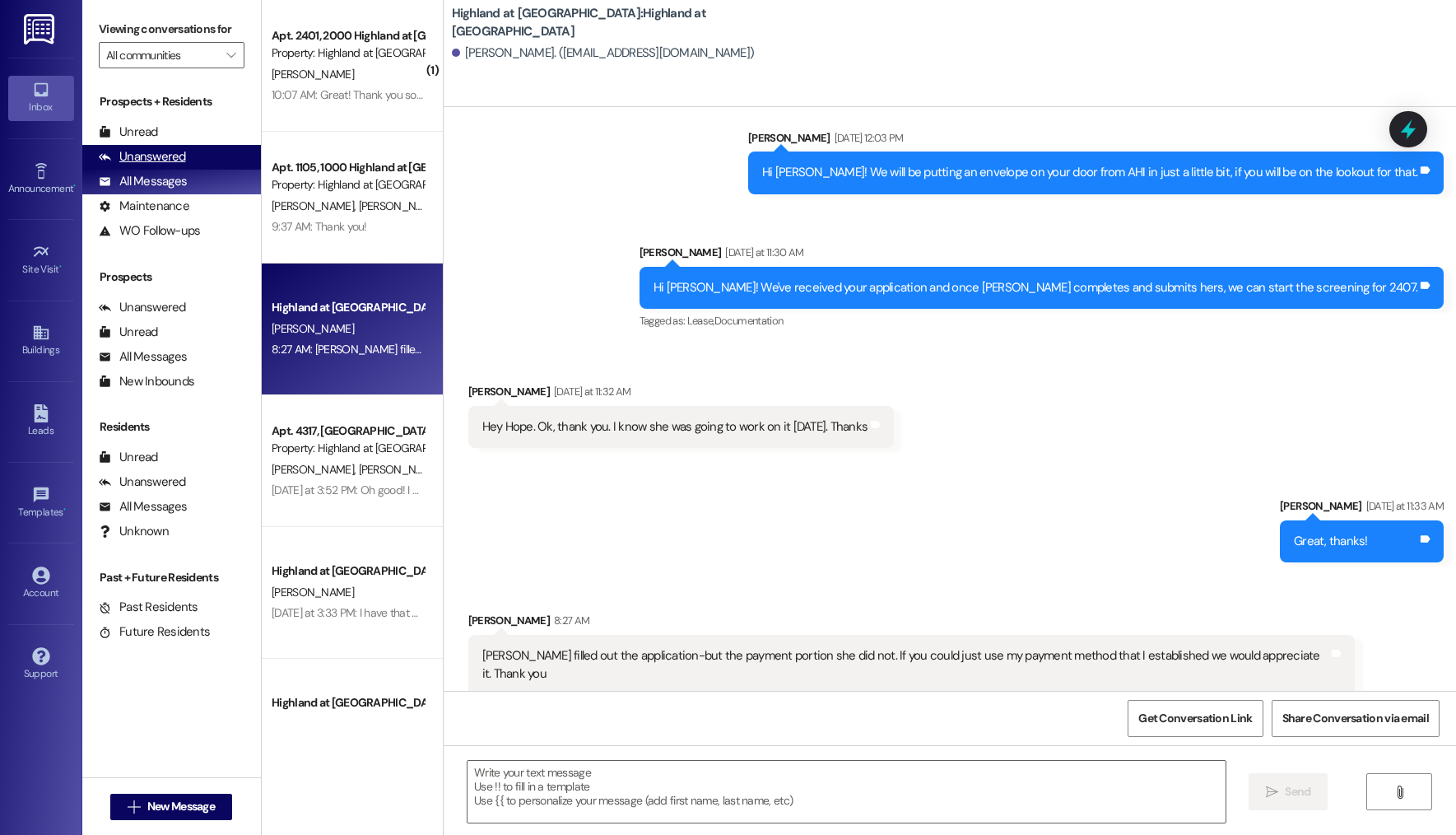
click at [191, 155] on div "Unanswered (0)" at bounding box center [172, 157] width 178 height 25
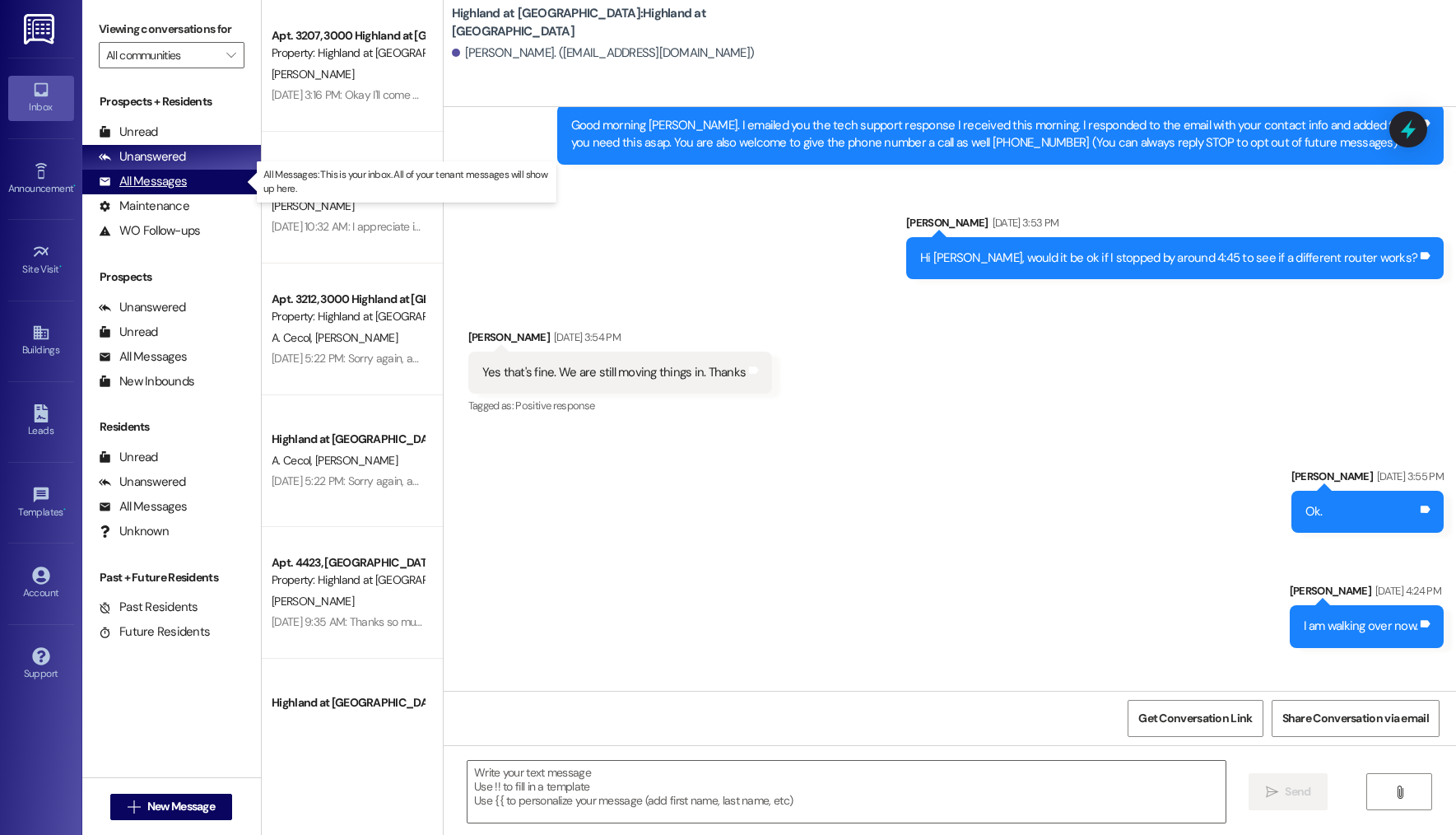
click at [186, 178] on div "All Messages (undefined)" at bounding box center [172, 182] width 178 height 25
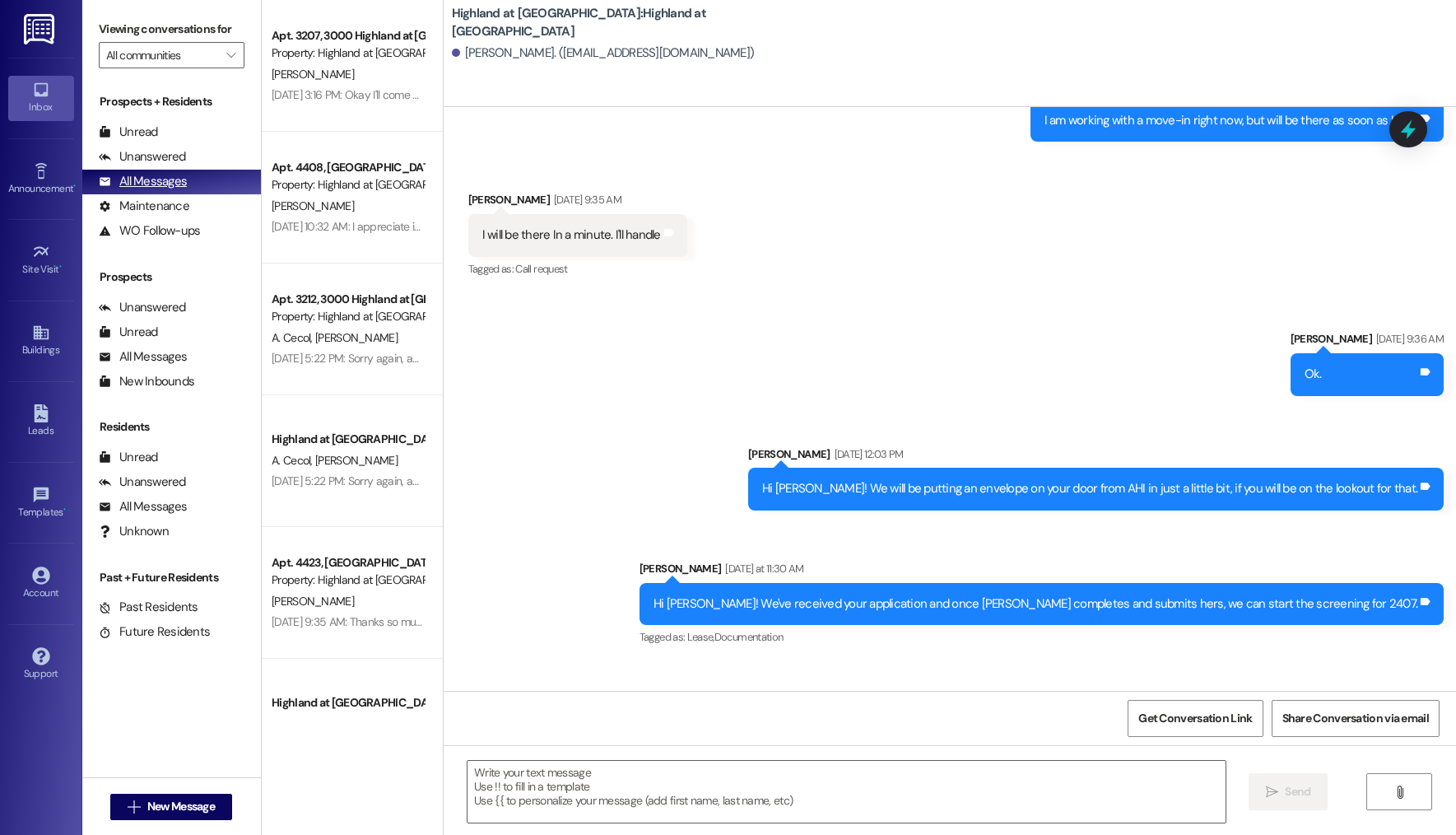
scroll to position [1360, 0]
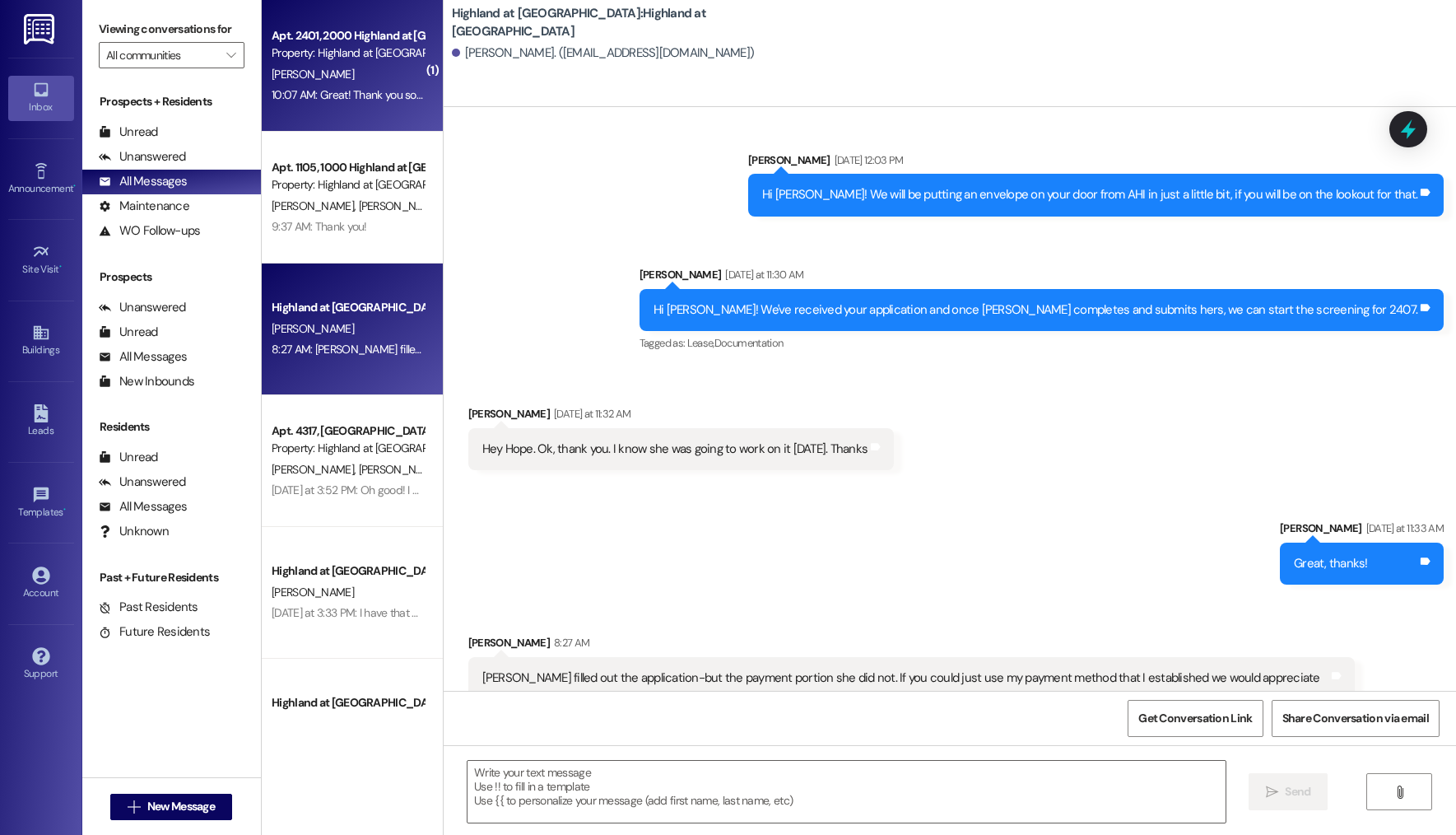
click at [321, 26] on div "Apt. 2401, 2000 Highland at Spring Hill Property: Highland at Spring Hill" at bounding box center [348, 45] width 155 height 39
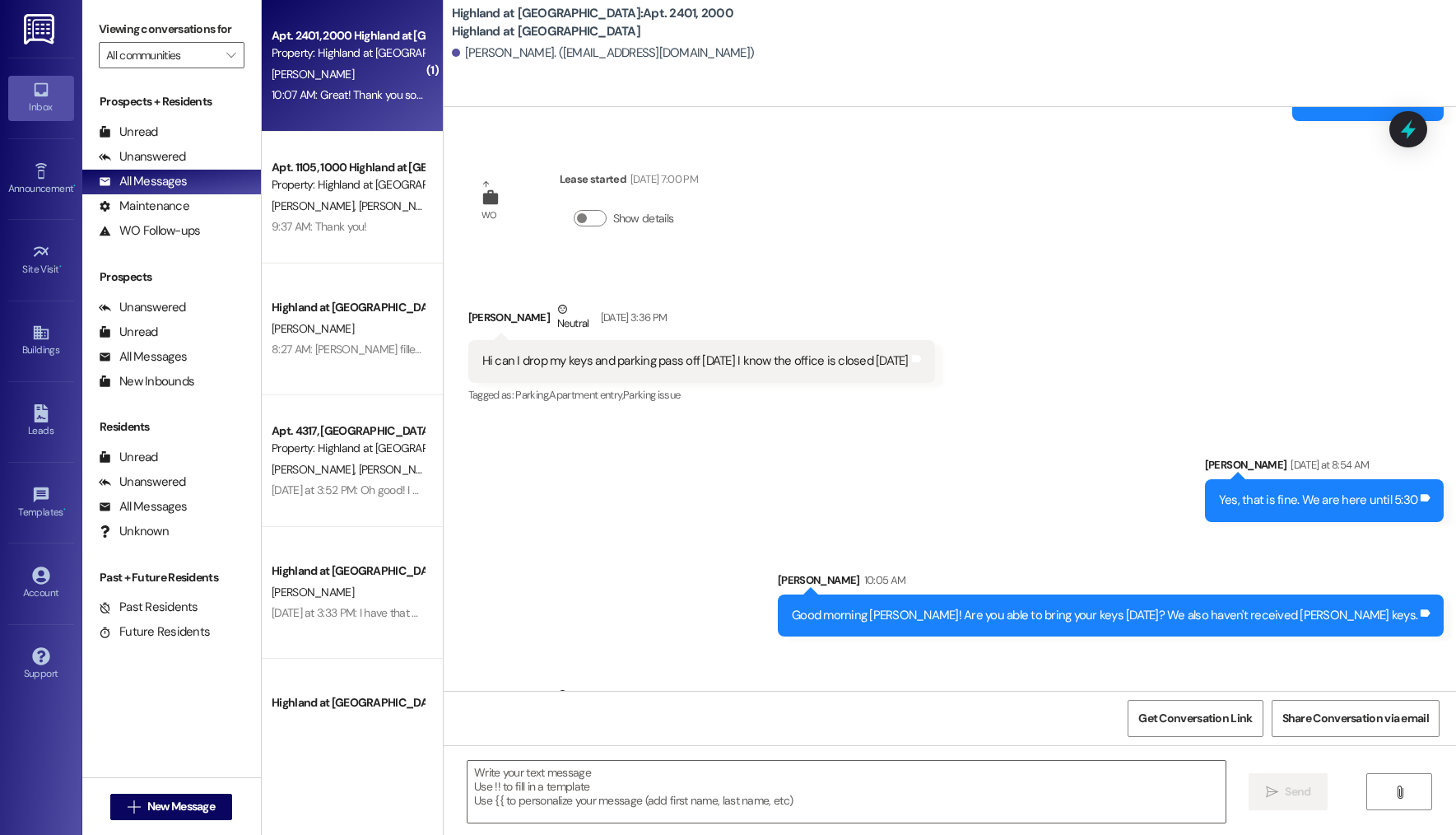
scroll to position [20038, 0]
